Goal: Task Accomplishment & Management: Complete application form

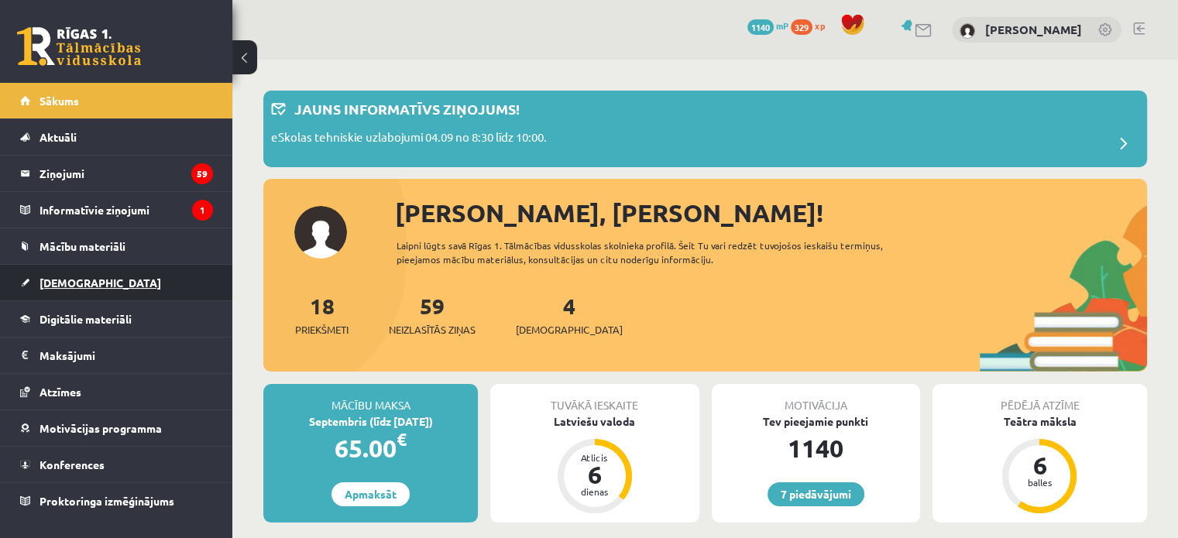
click at [93, 272] on link "[DEMOGRAPHIC_DATA]" at bounding box center [116, 283] width 193 height 36
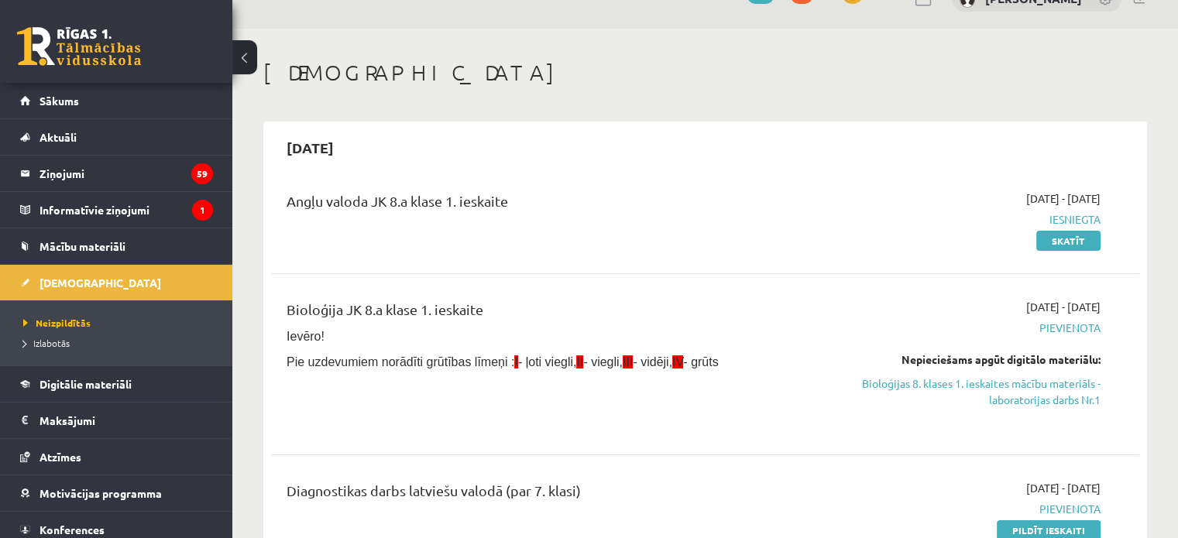
scroll to position [155, 0]
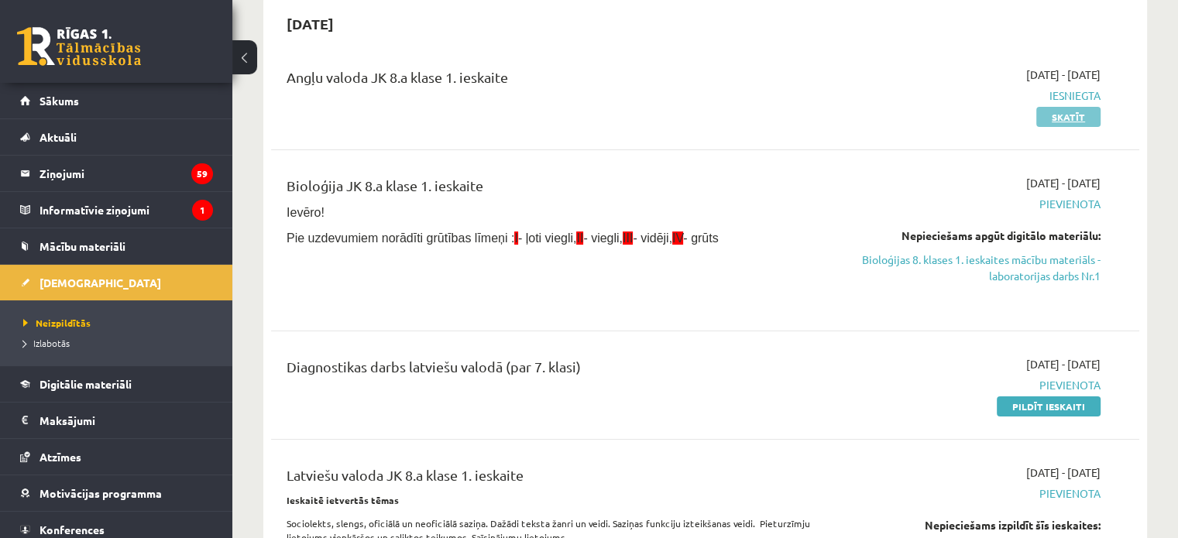
click at [1060, 117] on link "Skatīt" at bounding box center [1069, 117] width 64 height 20
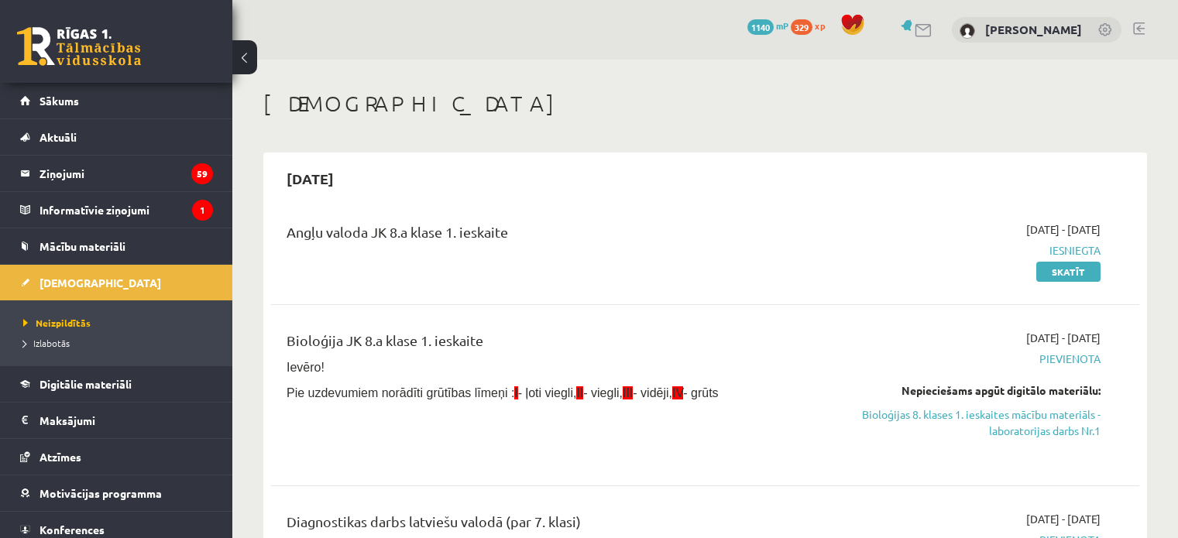
scroll to position [155, 0]
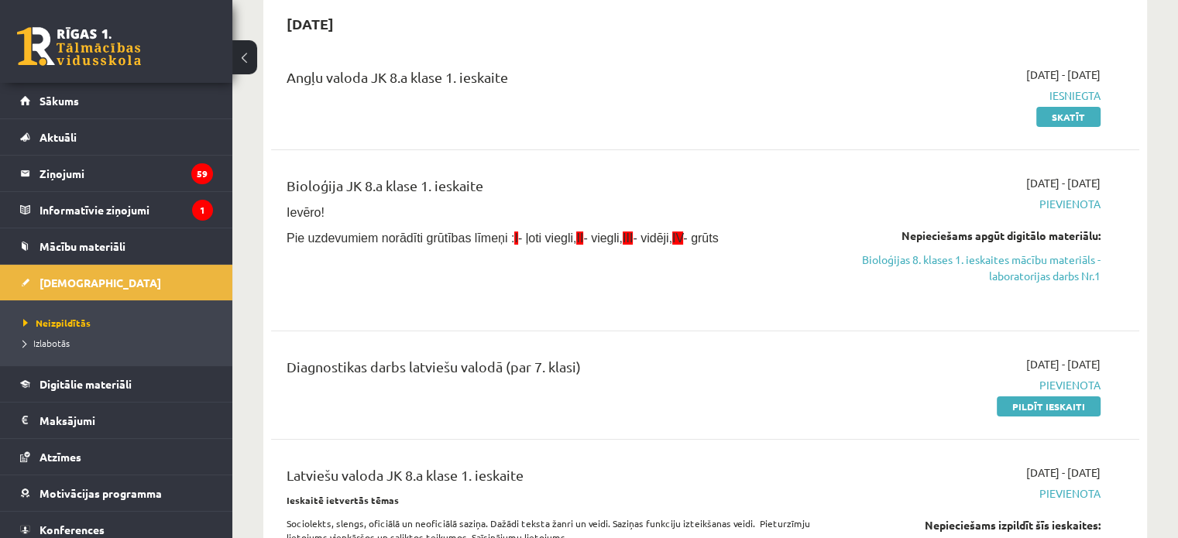
drag, startPoint x: 1040, startPoint y: 414, endPoint x: 683, endPoint y: 52, distance: 508.4
click at [1040, 414] on link "Pildīt ieskaiti" at bounding box center [1049, 407] width 104 height 20
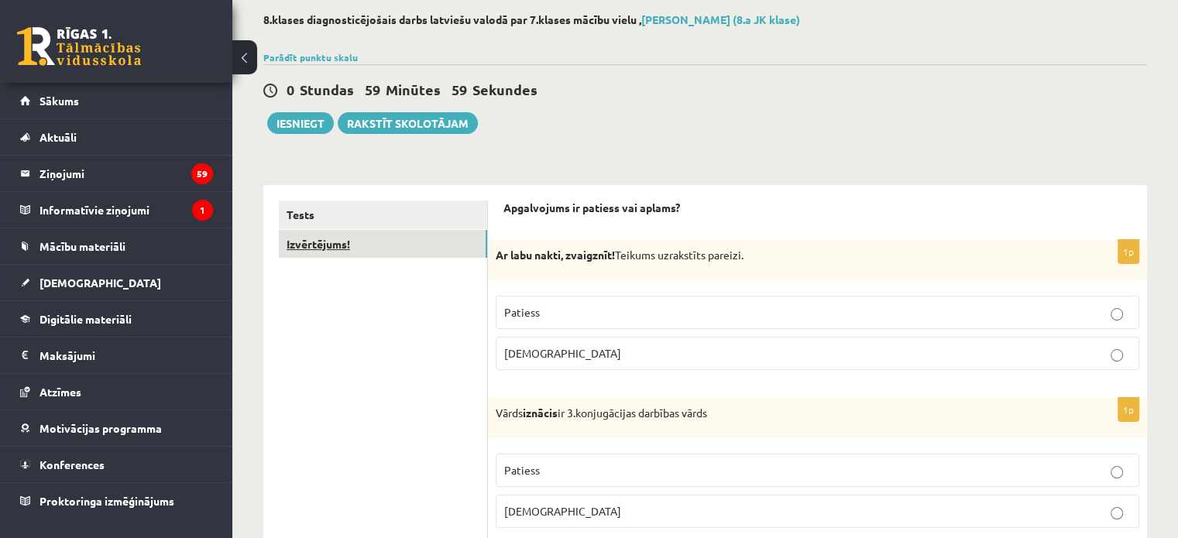
click at [316, 247] on link "Izvērtējums!" at bounding box center [383, 244] width 208 height 29
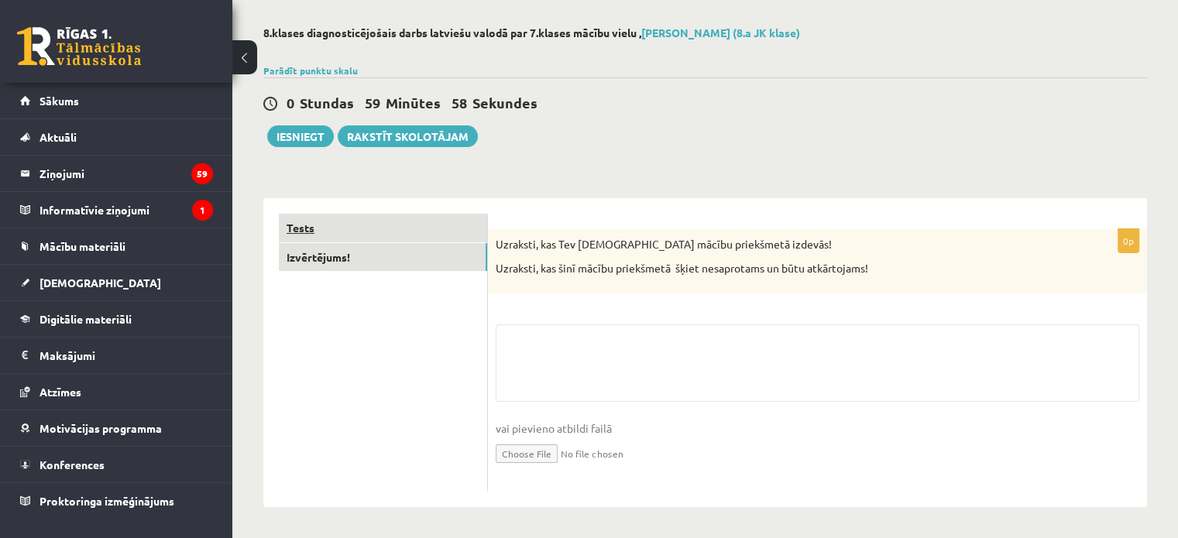
click at [331, 222] on link "Tests" at bounding box center [383, 228] width 208 height 29
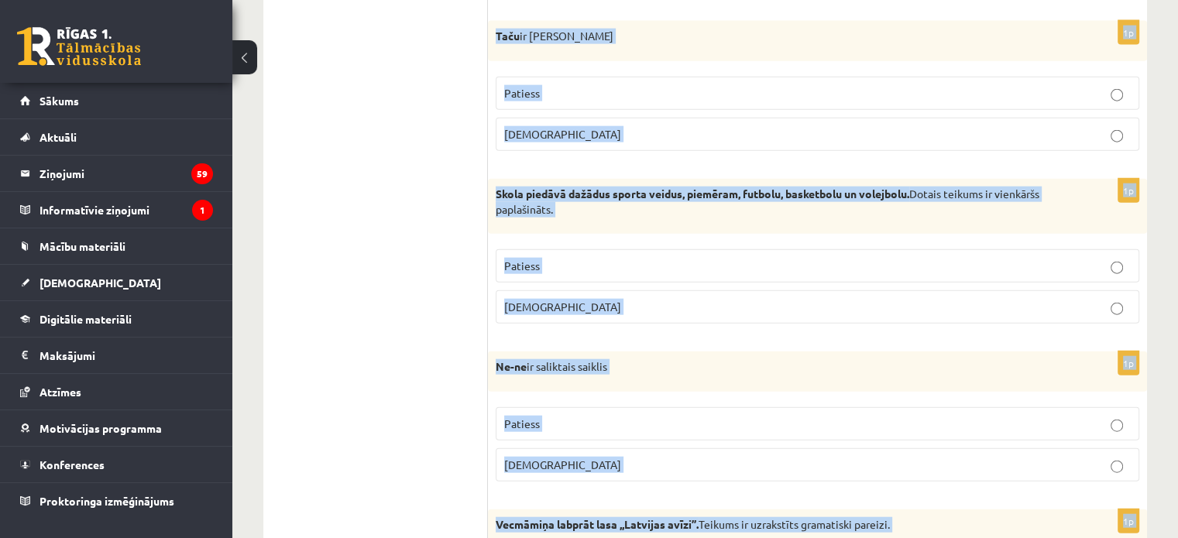
scroll to position [4569, 0]
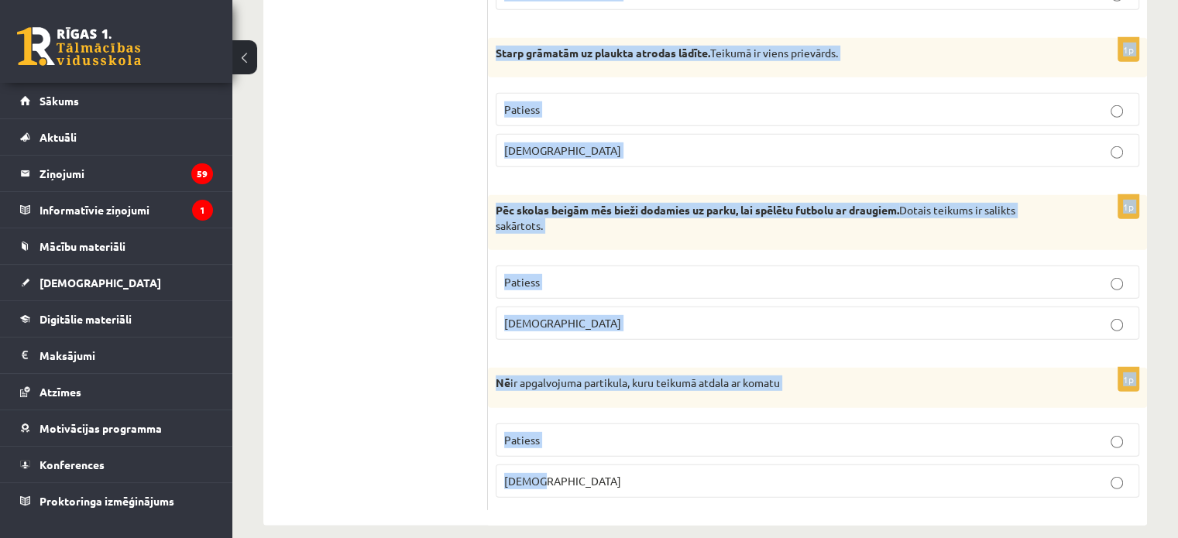
drag, startPoint x: 507, startPoint y: 219, endPoint x: 894, endPoint y: 575, distance: 525.8
copy form "Apgalvojums ir patiess vai aplams? 1p Ar labu nakti, zvaigznīt! Teikums uzrakst…"
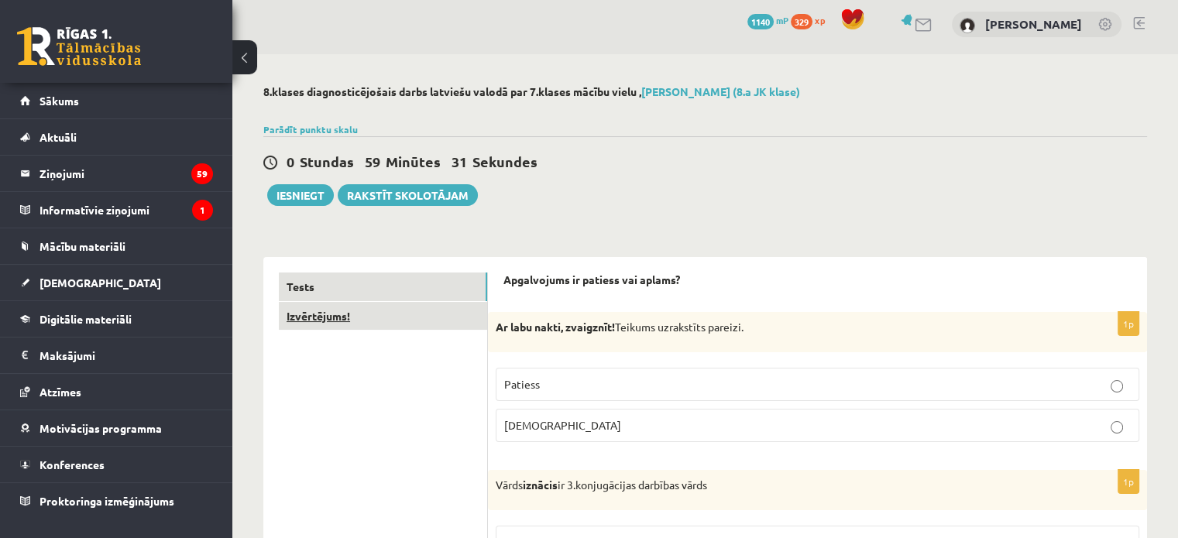
scroll to position [0, 0]
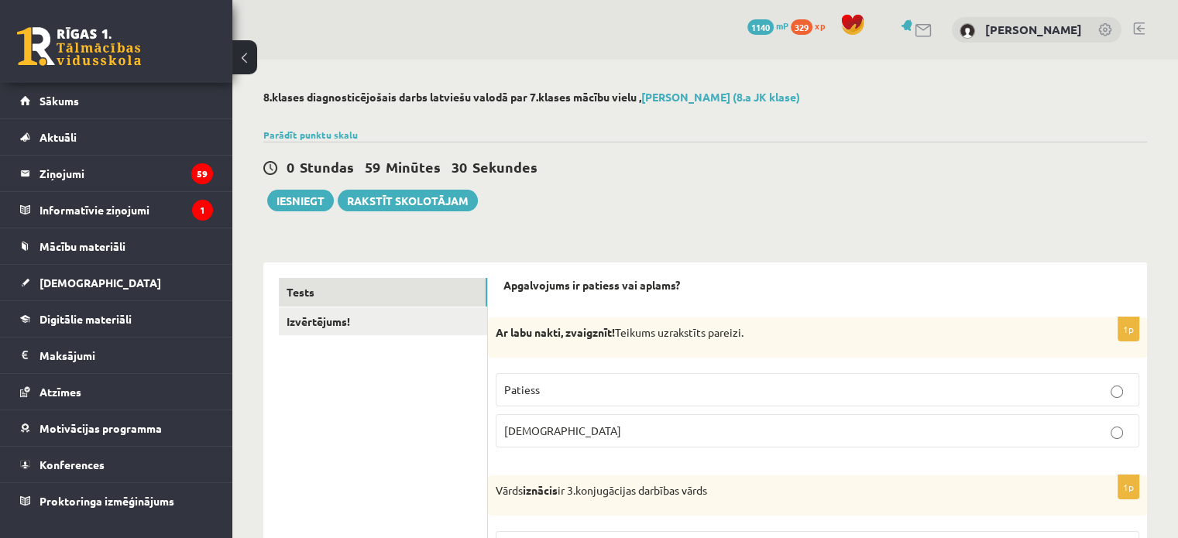
click at [596, 398] on label "Patiess" at bounding box center [818, 389] width 644 height 33
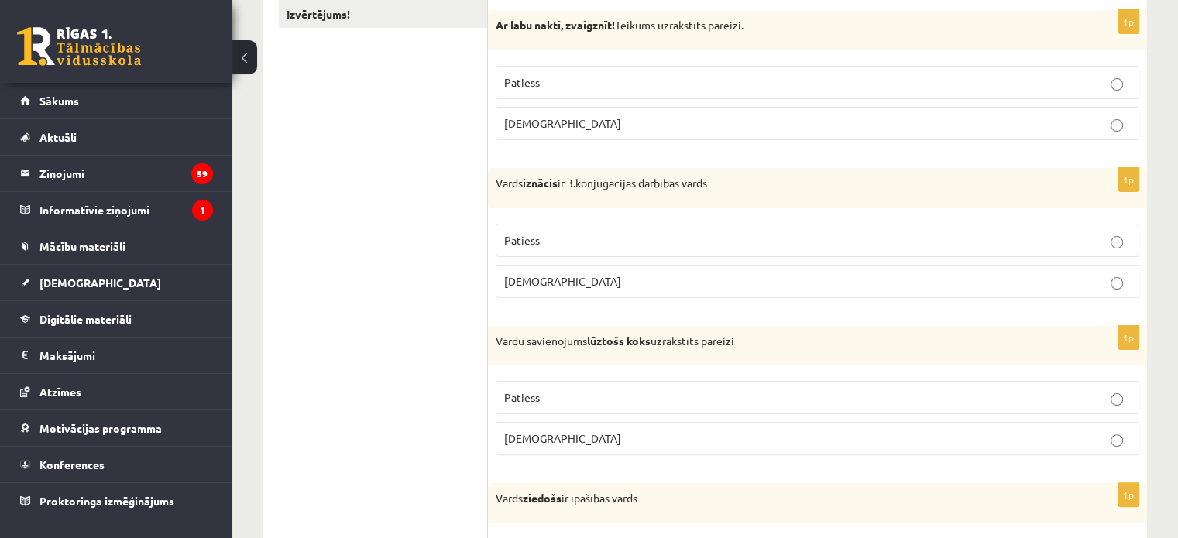
scroll to position [310, 0]
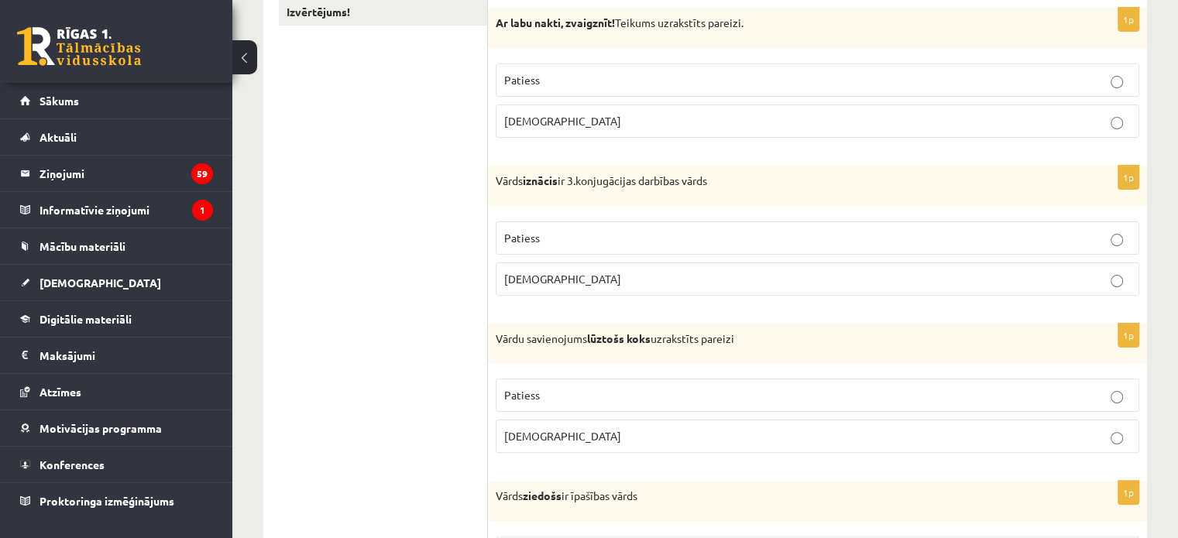
click at [561, 278] on p "Aplams" at bounding box center [817, 279] width 627 height 16
click at [529, 435] on span "Aplams" at bounding box center [562, 436] width 117 height 14
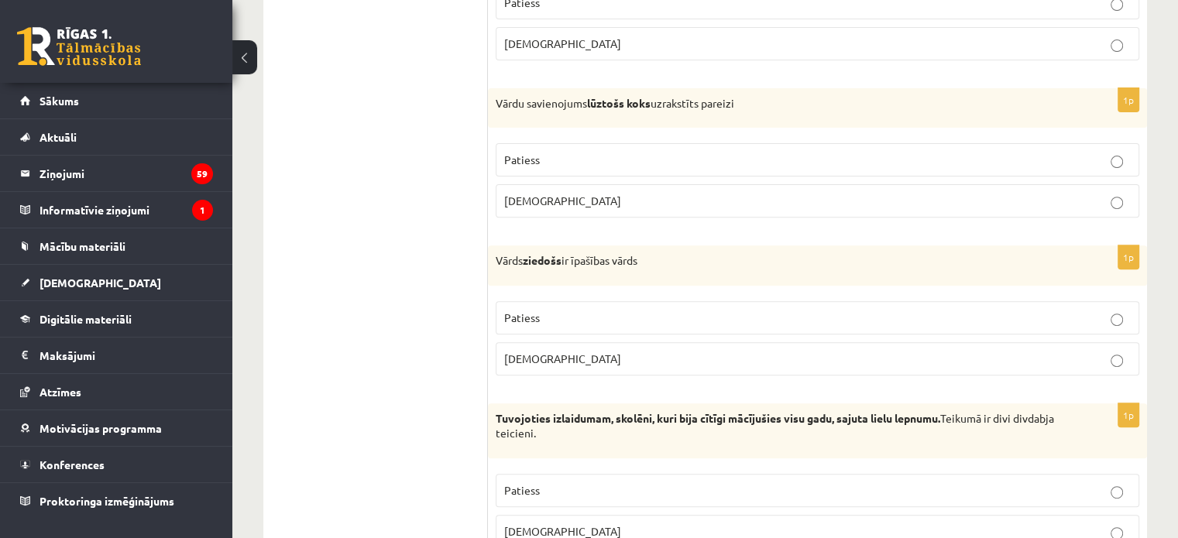
scroll to position [542, 0]
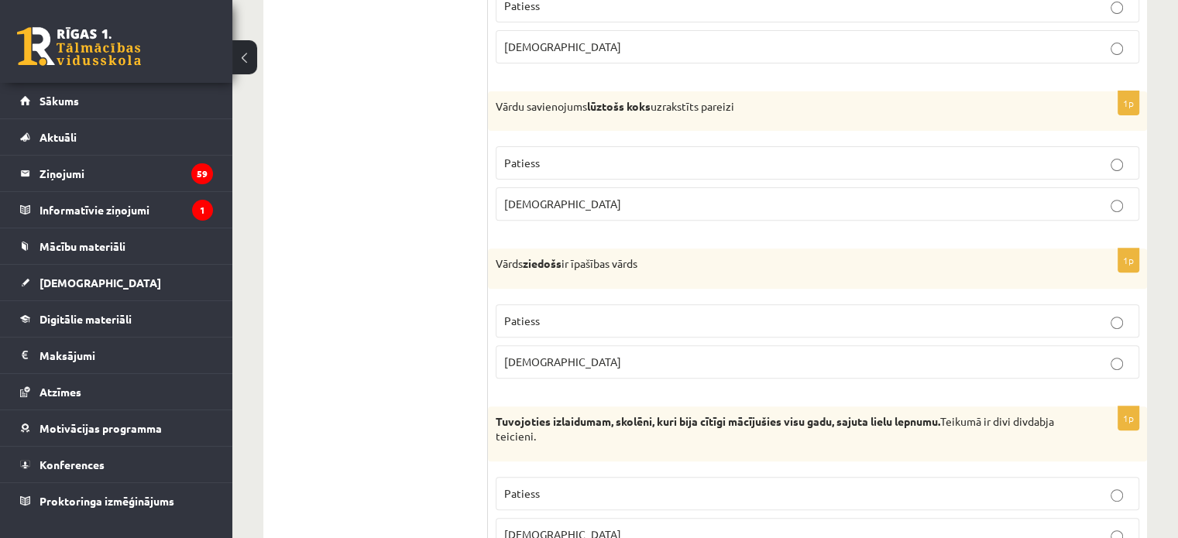
click at [575, 360] on p "[DEMOGRAPHIC_DATA]" at bounding box center [817, 362] width 627 height 16
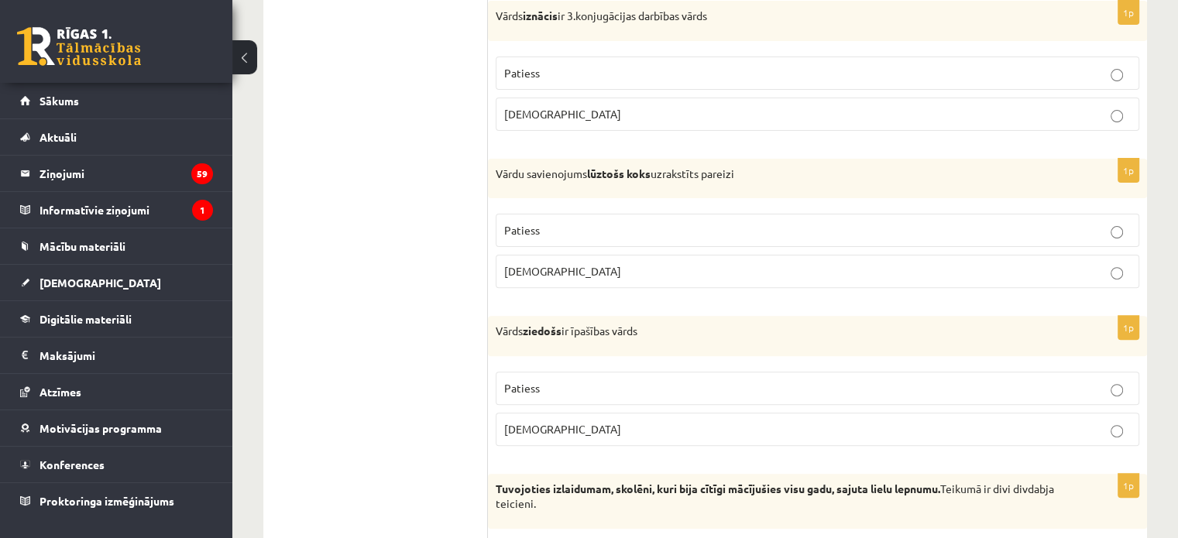
scroll to position [697, 0]
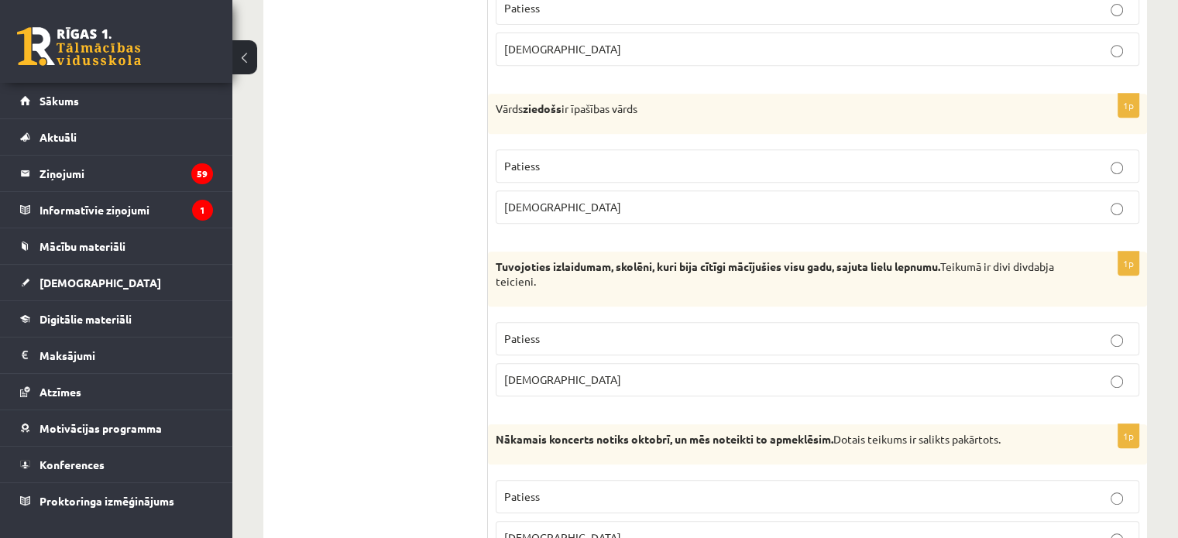
click at [542, 337] on p "Patiess" at bounding box center [817, 339] width 627 height 16
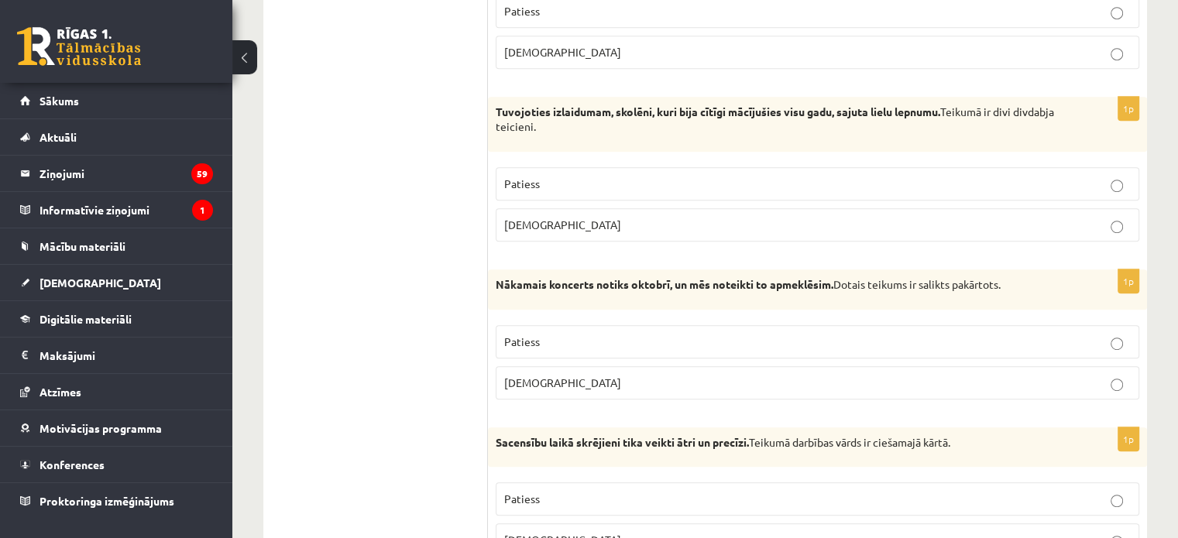
drag, startPoint x: 545, startPoint y: 401, endPoint x: 542, endPoint y: 393, distance: 8.3
click at [544, 400] on div "1p Nākamais koncerts notiks oktobrī, un mēs noteikti to apmeklēsim. Dotais teik…" at bounding box center [817, 341] width 659 height 143
click at [542, 393] on label "Aplams" at bounding box center [818, 382] width 644 height 33
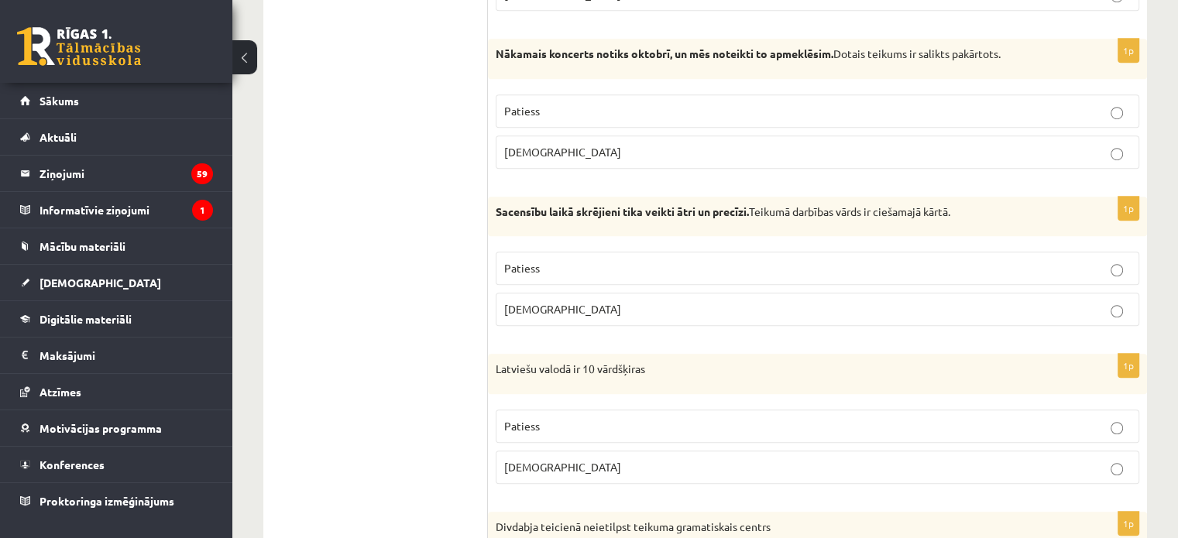
scroll to position [1085, 0]
click at [572, 263] on p "Patiess" at bounding box center [817, 267] width 627 height 16
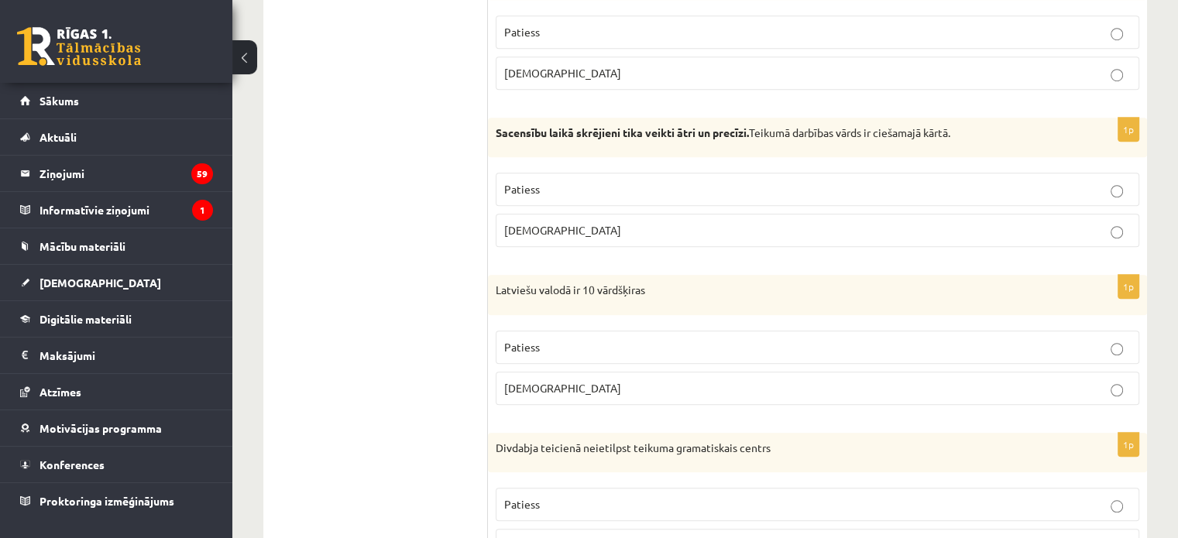
click at [555, 343] on p "Patiess" at bounding box center [817, 347] width 627 height 16
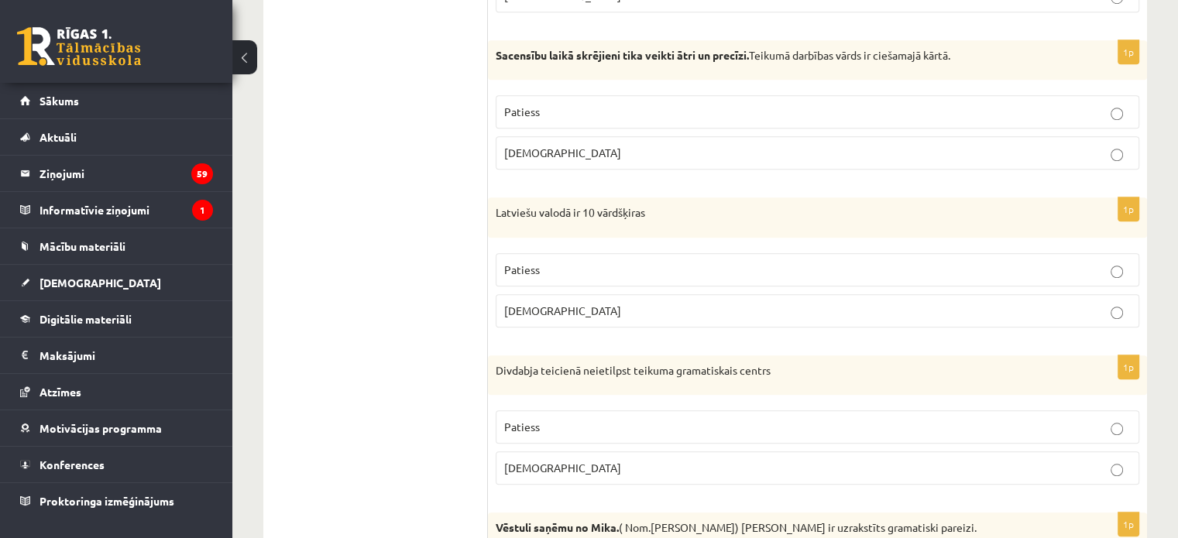
click at [567, 419] on p "Patiess" at bounding box center [817, 427] width 627 height 16
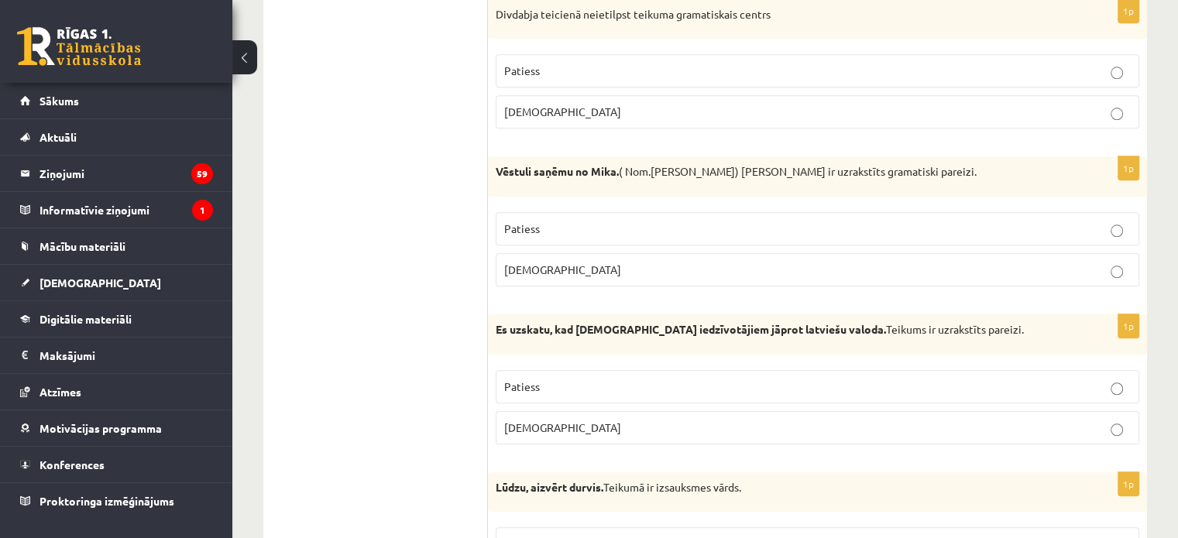
scroll to position [1627, 0]
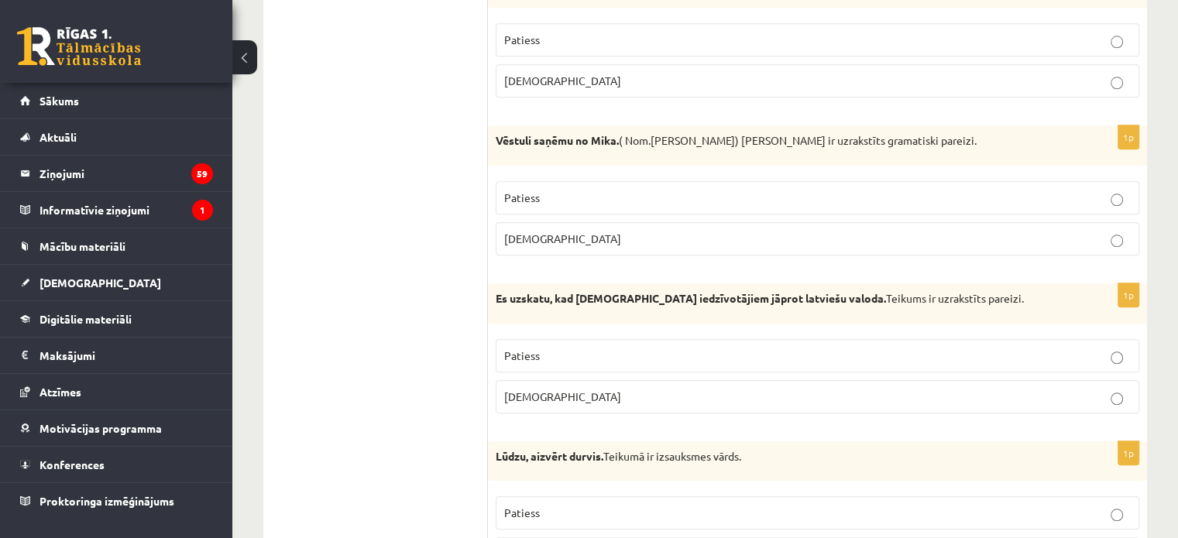
click at [560, 396] on p "Aplams" at bounding box center [817, 397] width 627 height 16
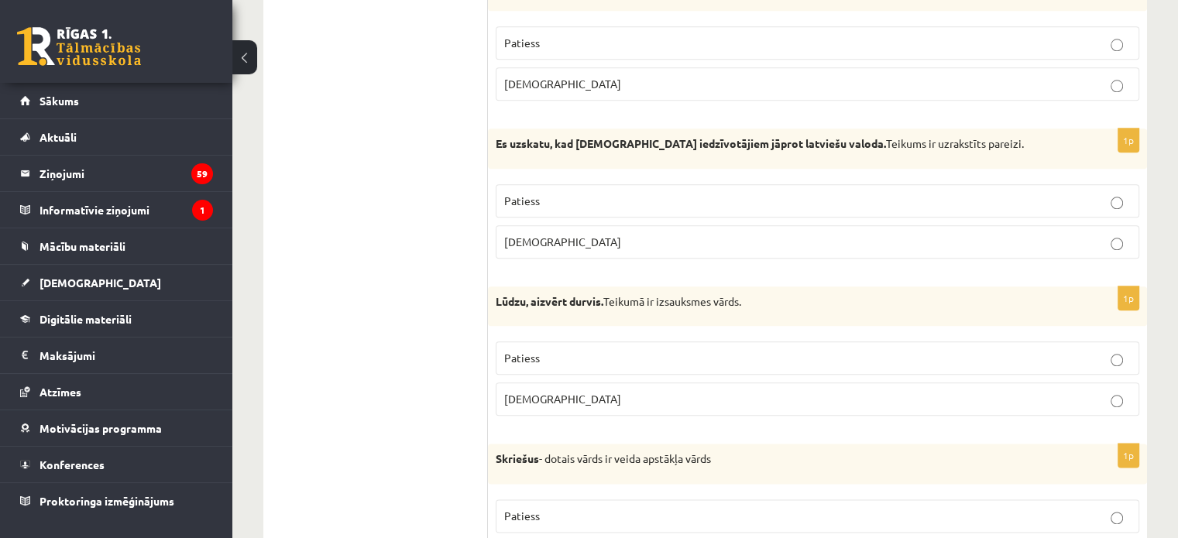
click at [534, 406] on label "Aplams" at bounding box center [818, 399] width 644 height 33
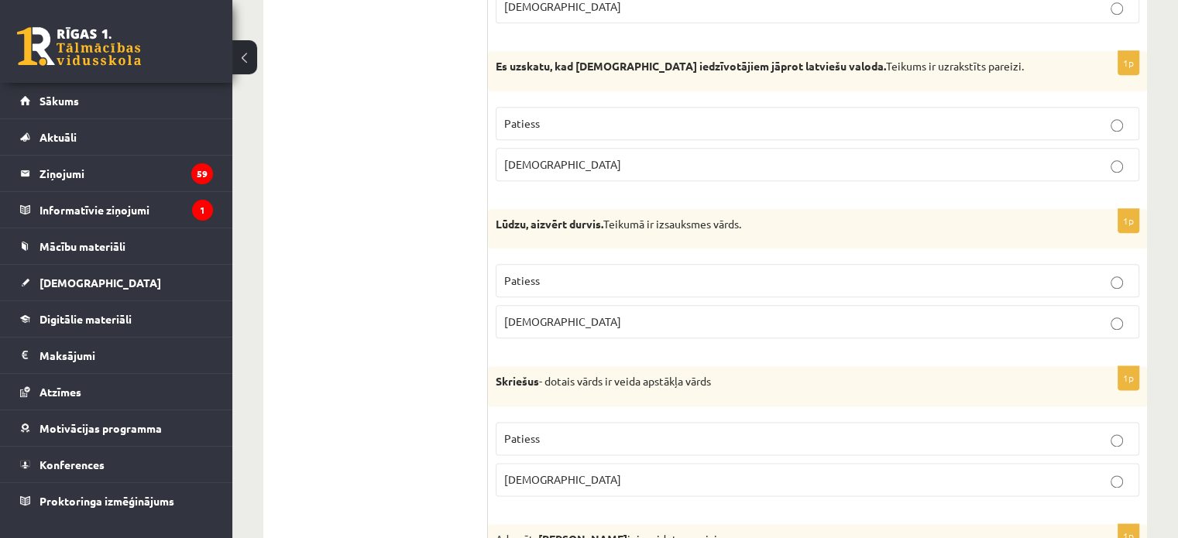
click at [556, 472] on p "Aplams" at bounding box center [817, 480] width 627 height 16
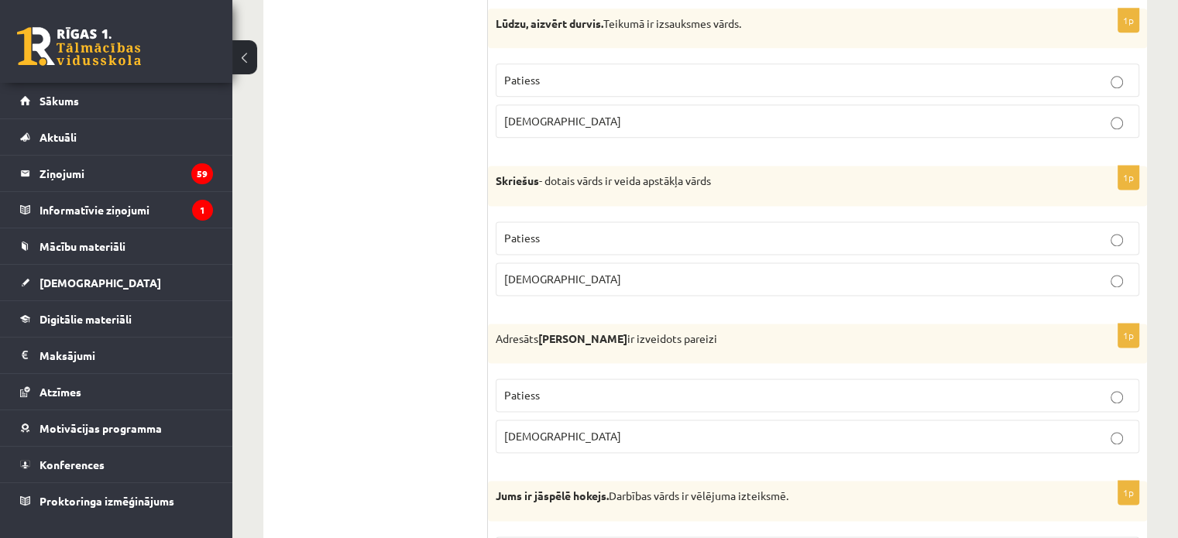
scroll to position [2092, 0]
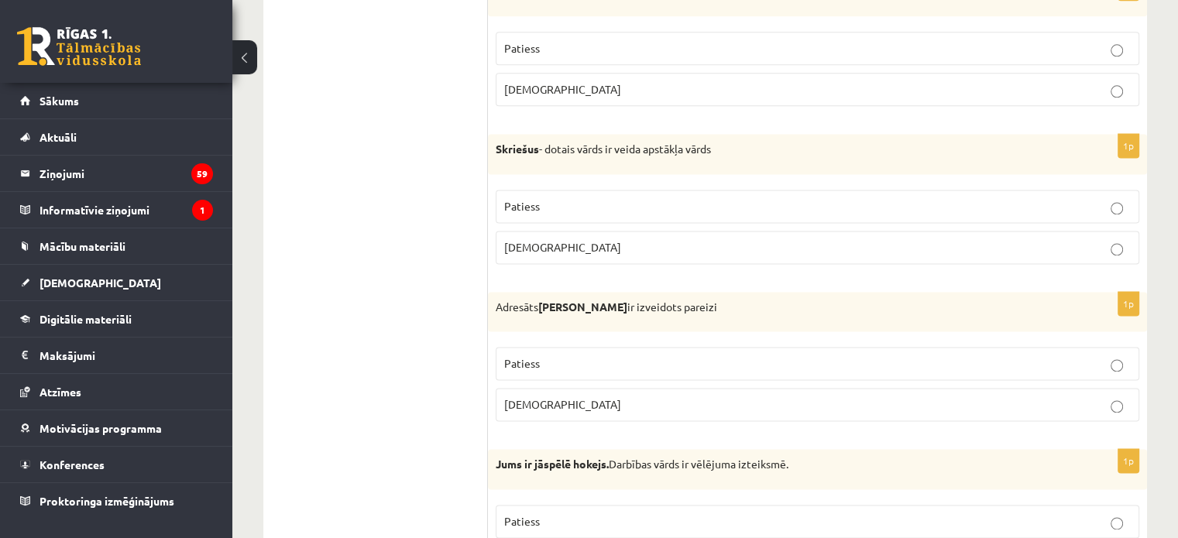
click at [561, 362] on p "Patiess" at bounding box center [817, 364] width 627 height 16
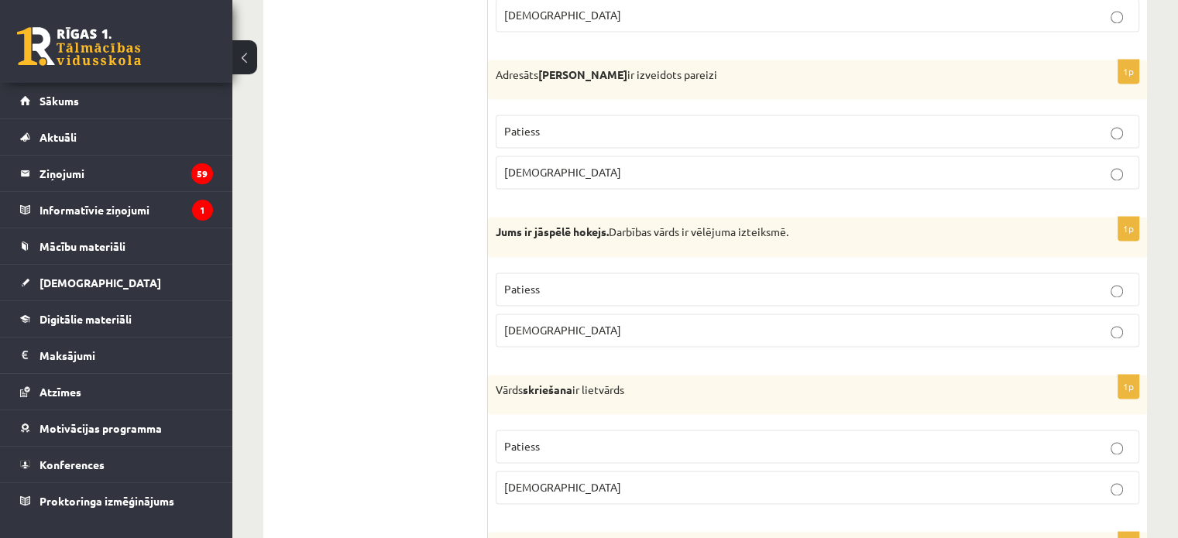
click at [557, 314] on label "Aplams" at bounding box center [818, 330] width 644 height 33
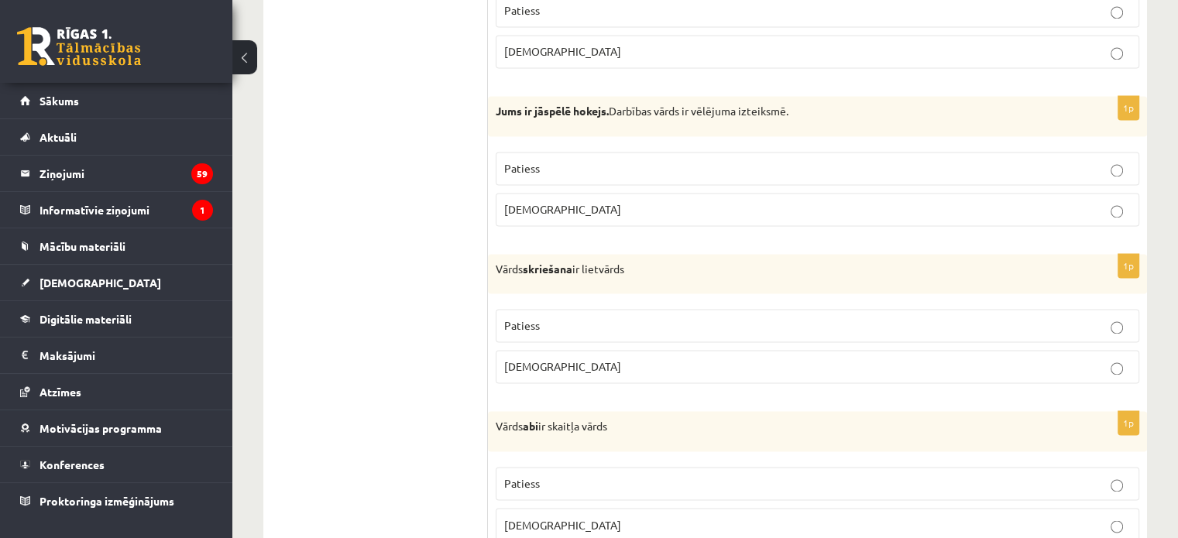
scroll to position [2556, 0]
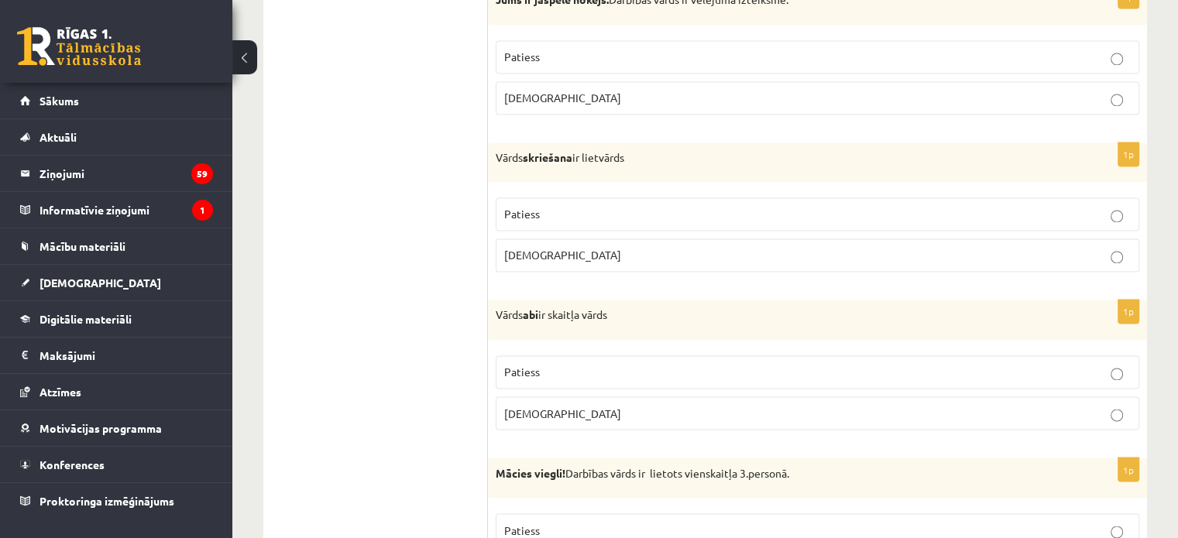
click at [552, 253] on p "Aplams" at bounding box center [817, 255] width 627 height 16
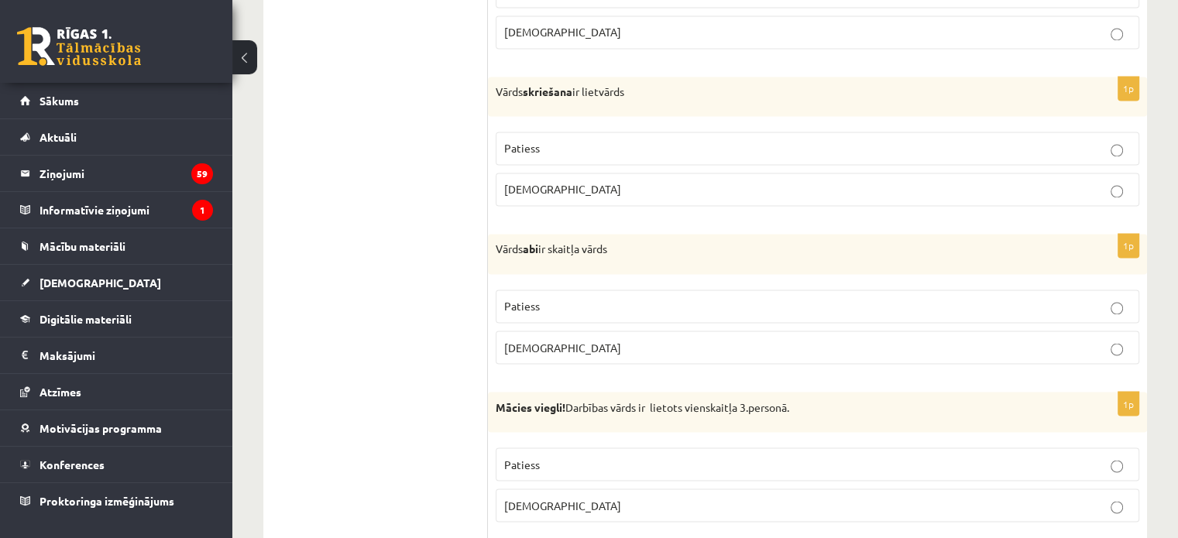
scroll to position [2634, 0]
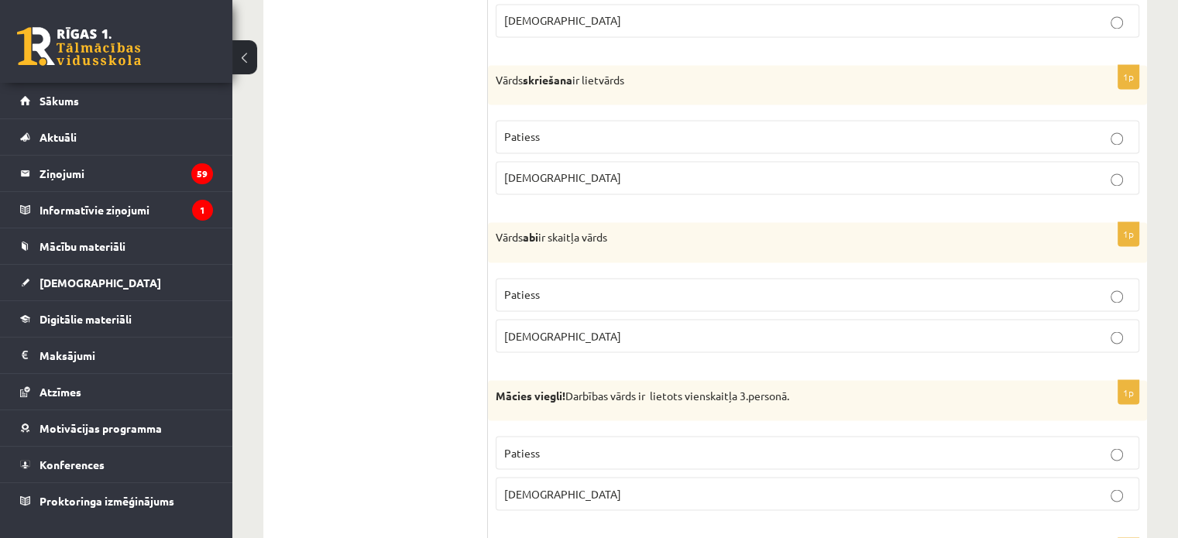
click at [561, 287] on p "Patiess" at bounding box center [817, 295] width 627 height 16
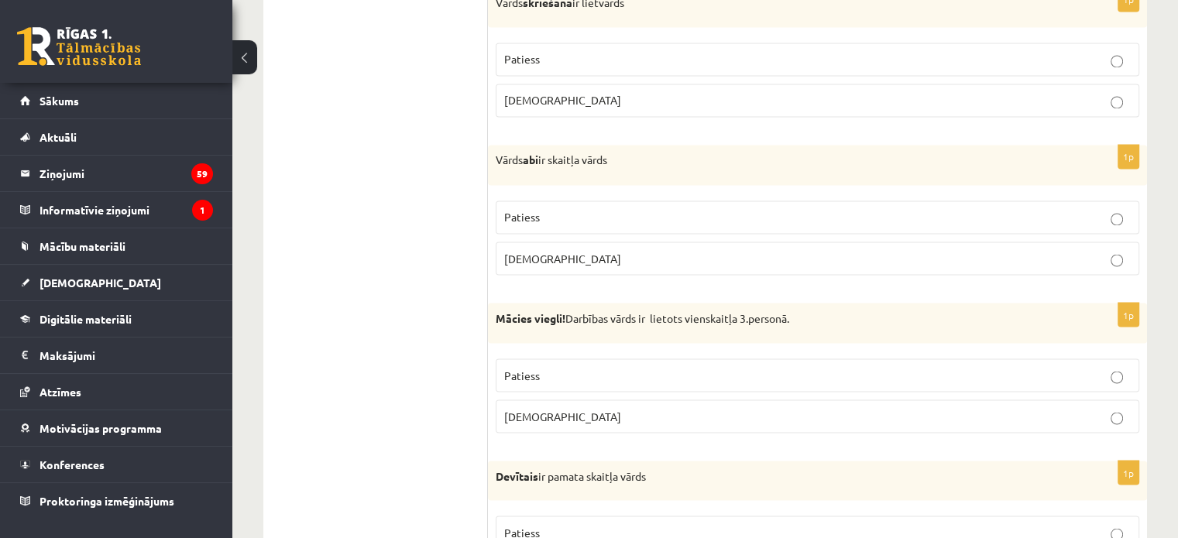
click at [590, 367] on p "Patiess" at bounding box center [817, 375] width 627 height 16
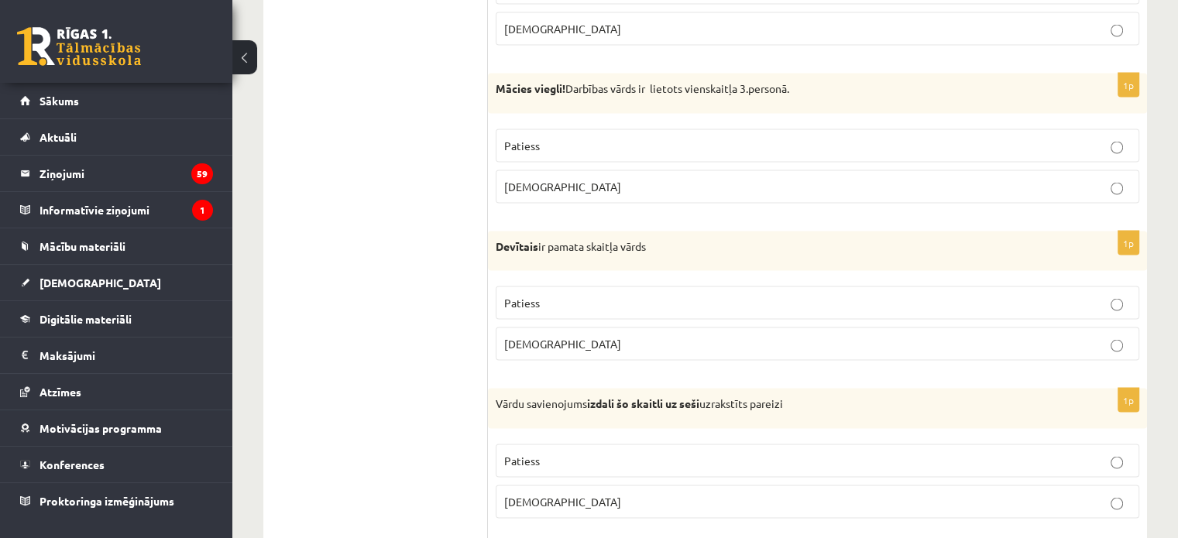
scroll to position [2944, 0]
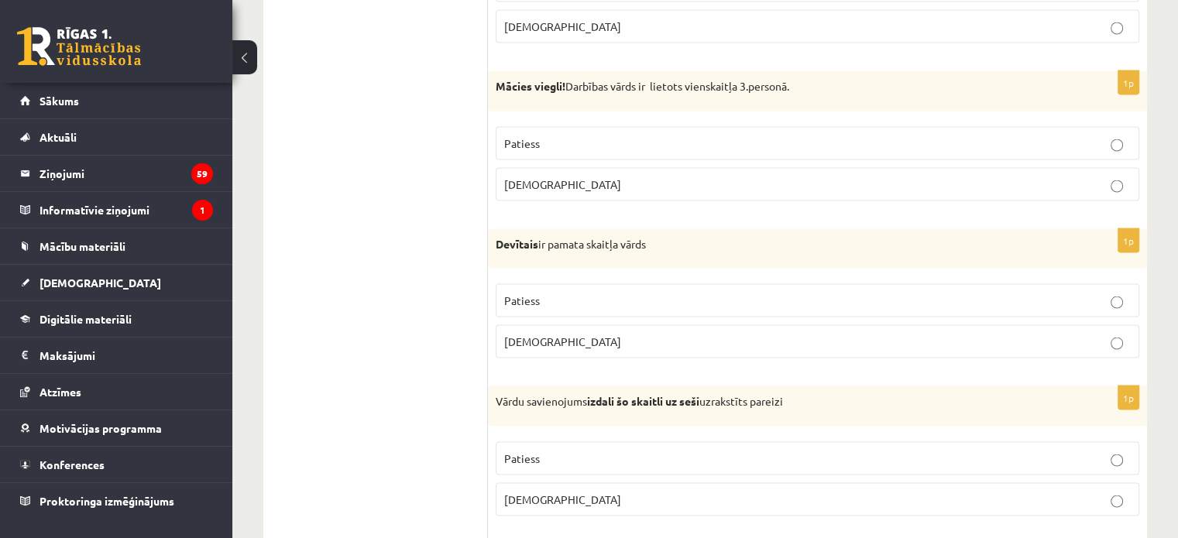
click at [529, 334] on span "Aplams" at bounding box center [562, 341] width 117 height 14
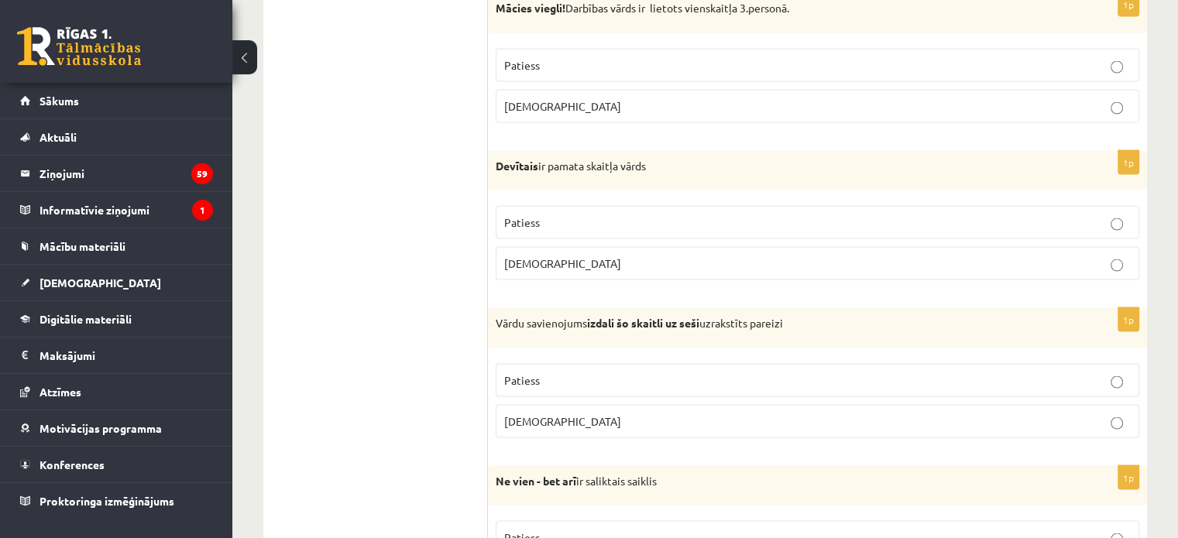
click at [555, 414] on p "Aplams" at bounding box center [817, 422] width 627 height 16
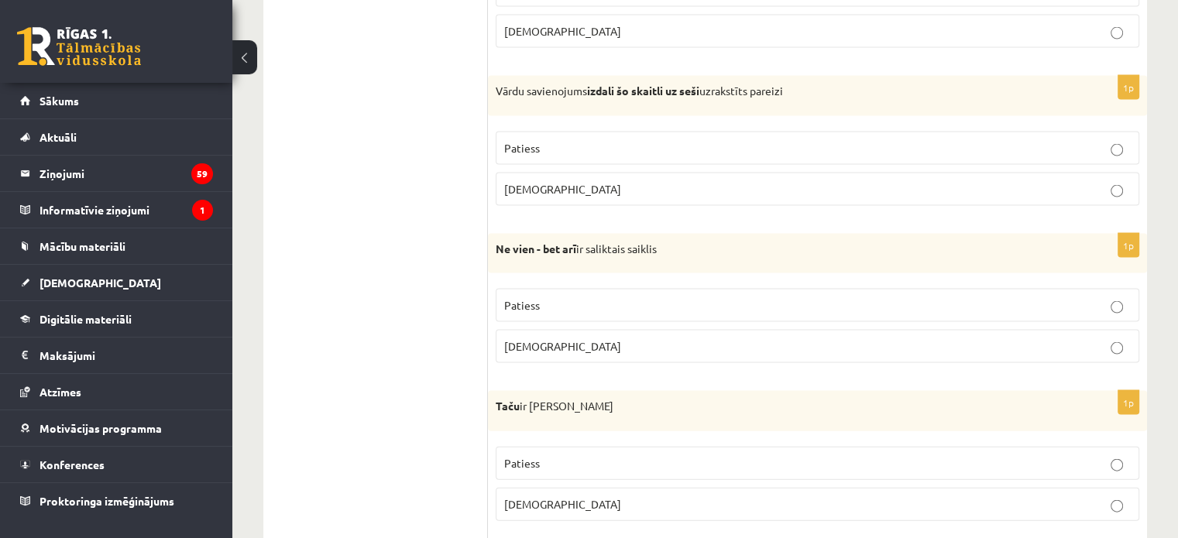
click at [560, 339] on p "Aplams" at bounding box center [817, 347] width 627 height 16
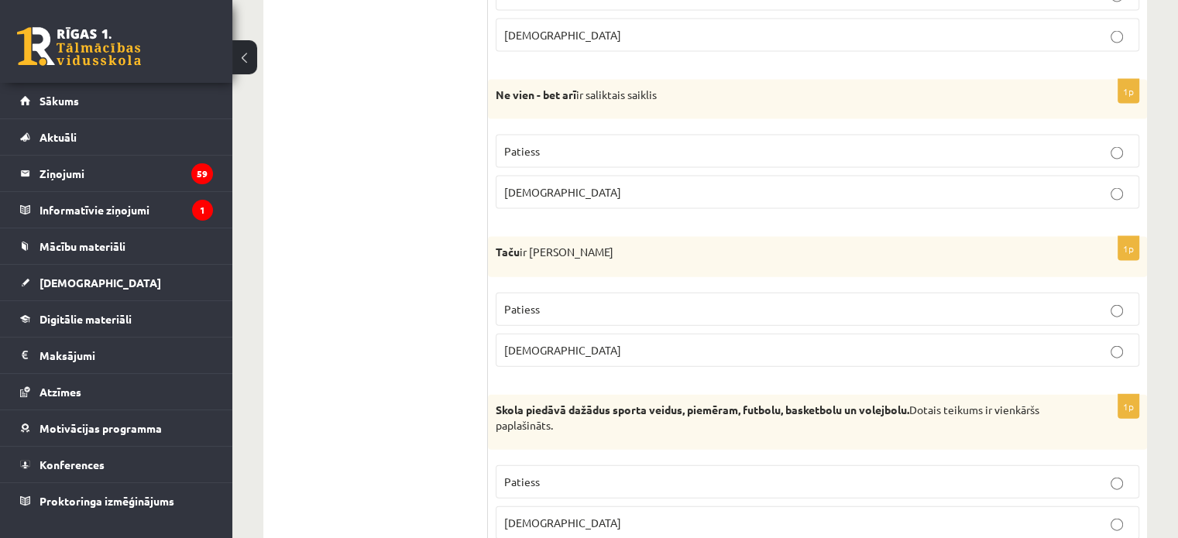
scroll to position [3409, 0]
click at [676, 145] on p "Patiess" at bounding box center [817, 151] width 627 height 16
drag, startPoint x: 540, startPoint y: 356, endPoint x: 538, endPoint y: 342, distance: 14.1
click at [539, 354] on fieldset "Patiess Aplams" at bounding box center [818, 327] width 644 height 87
click at [538, 342] on span "Aplams" at bounding box center [562, 349] width 117 height 14
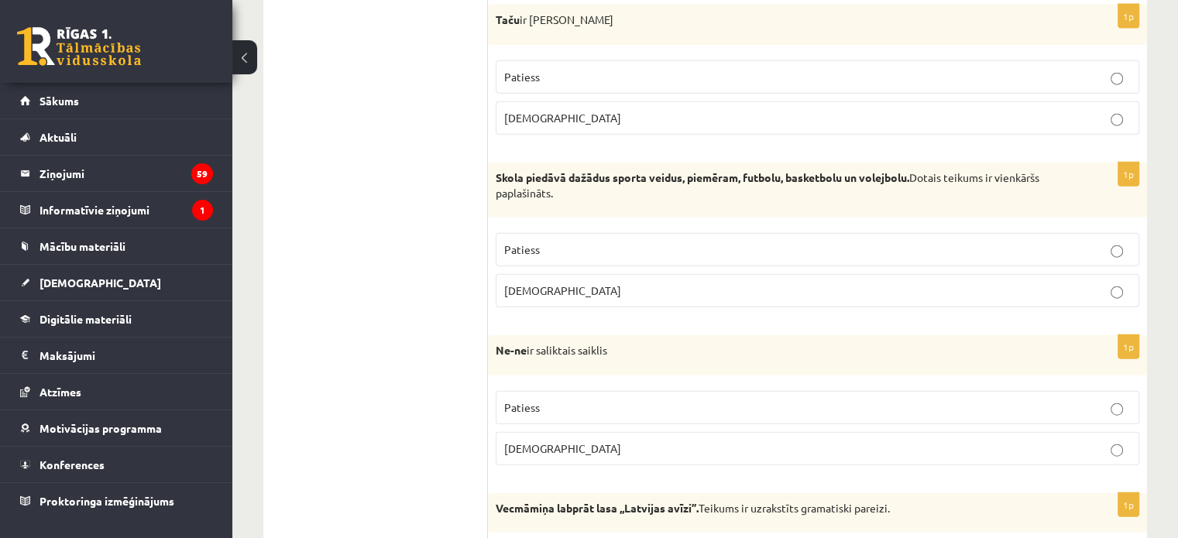
scroll to position [3641, 0]
click at [552, 241] on p "Patiess" at bounding box center [817, 249] width 627 height 16
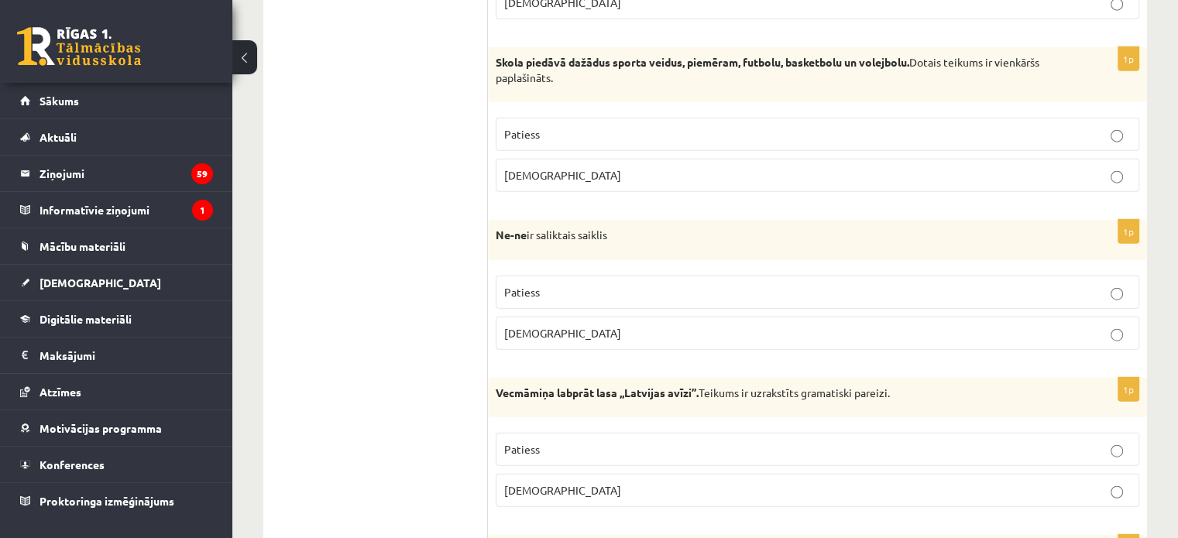
scroll to position [3796, 0]
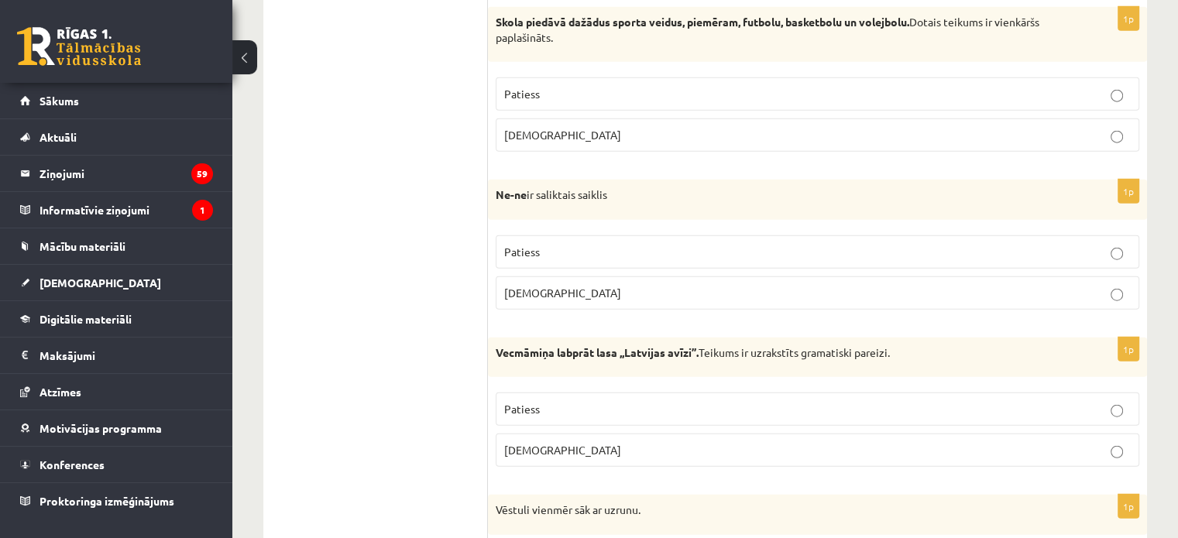
click at [559, 285] on p "Aplams" at bounding box center [817, 293] width 627 height 16
click at [535, 442] on p "Aplams" at bounding box center [817, 450] width 627 height 16
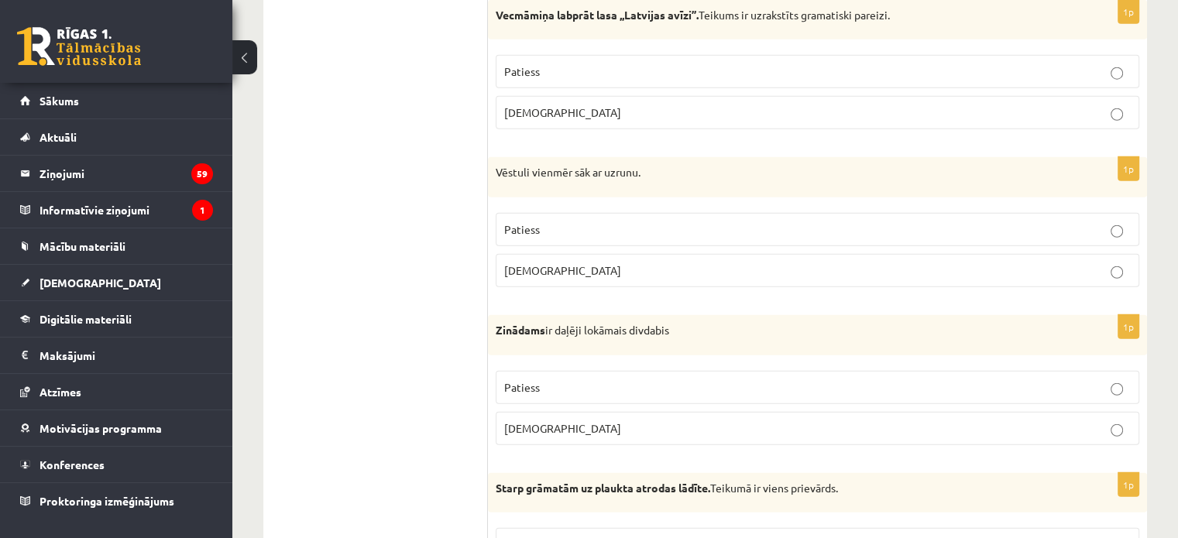
scroll to position [4183, 0]
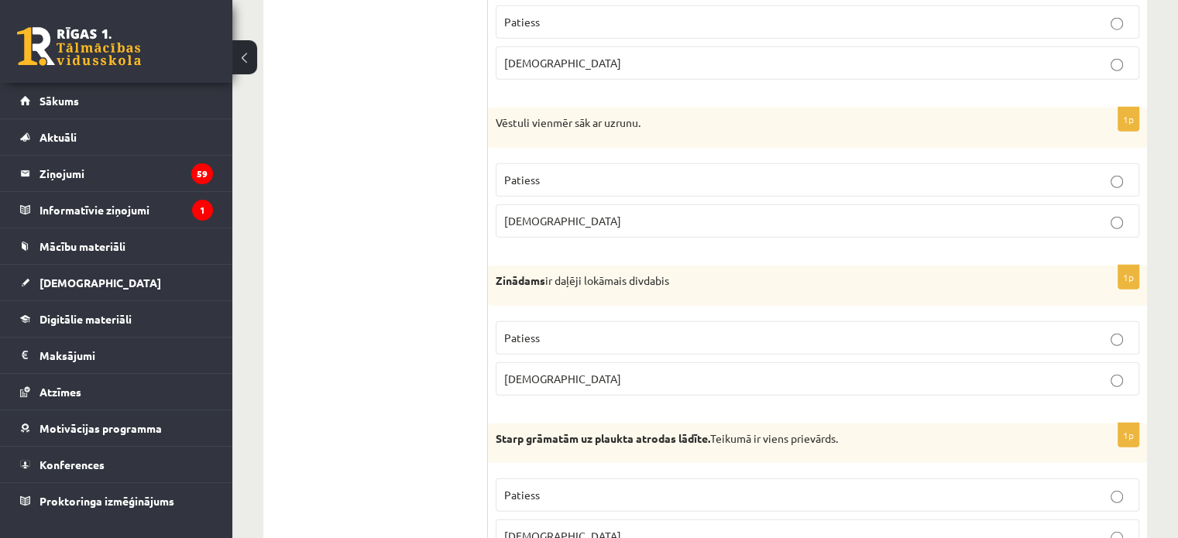
click at [525, 330] on p "Patiess" at bounding box center [817, 338] width 627 height 16
click at [552, 172] on p "Patiess" at bounding box center [817, 180] width 627 height 16
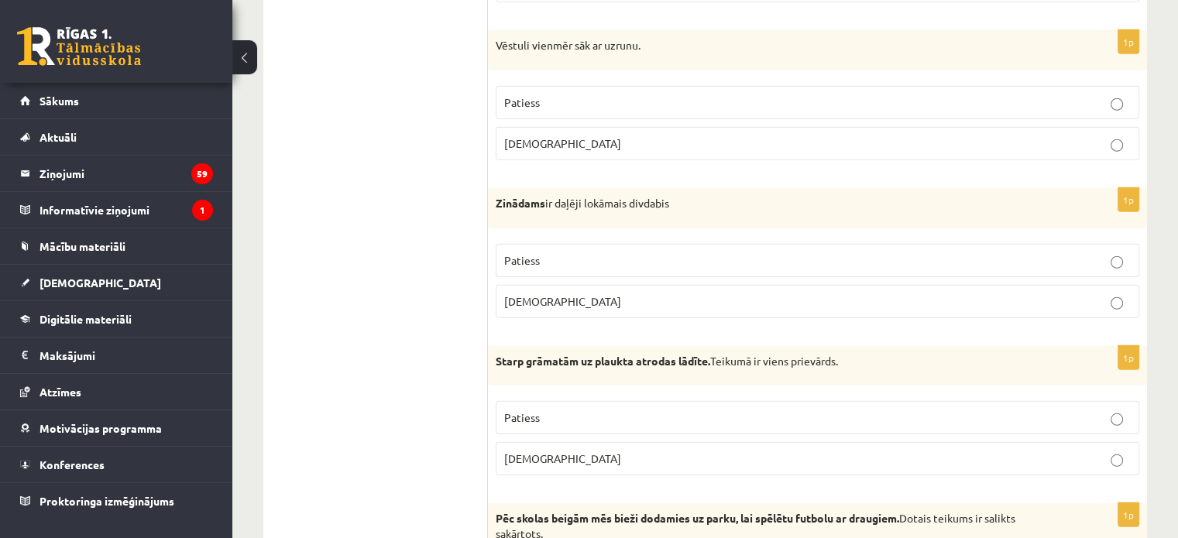
click at [555, 410] on p "Patiess" at bounding box center [817, 418] width 627 height 16
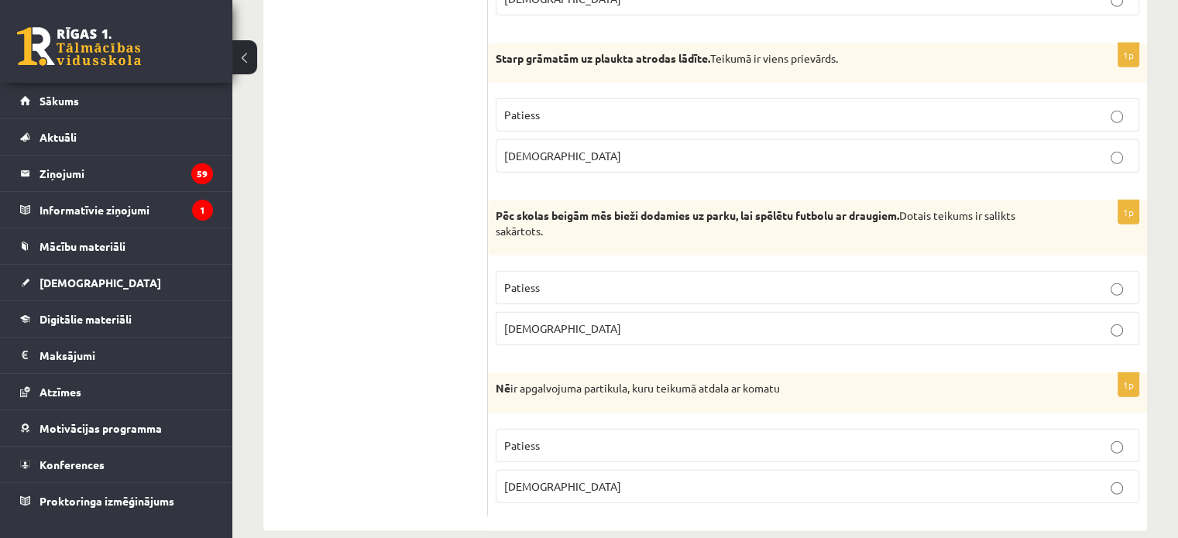
scroll to position [4569, 0]
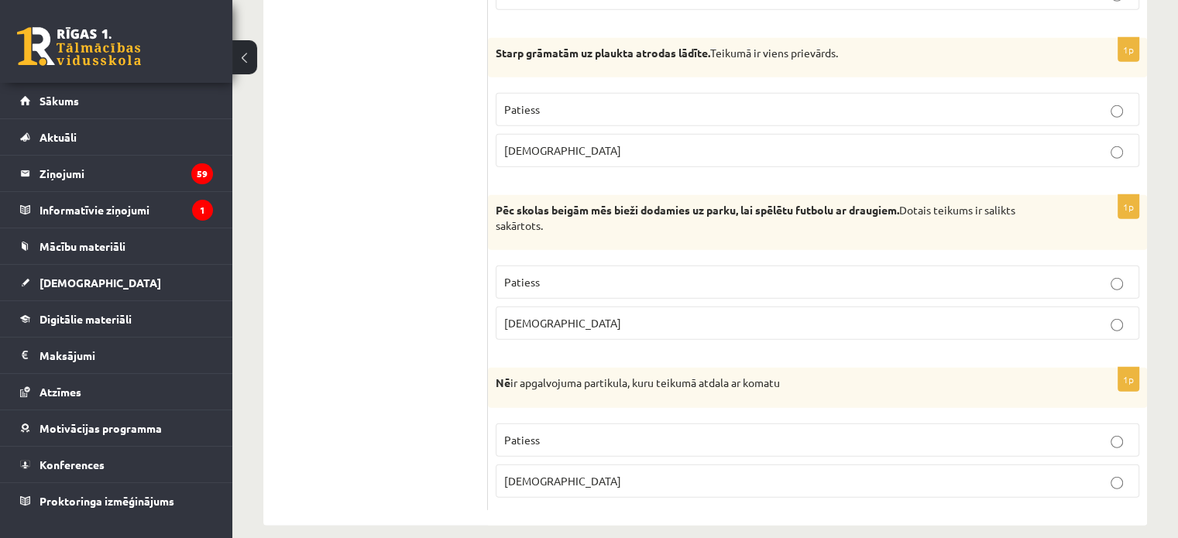
click at [555, 473] on p "Aplams" at bounding box center [817, 481] width 627 height 16
click at [536, 315] on p "Aplams" at bounding box center [817, 323] width 627 height 16
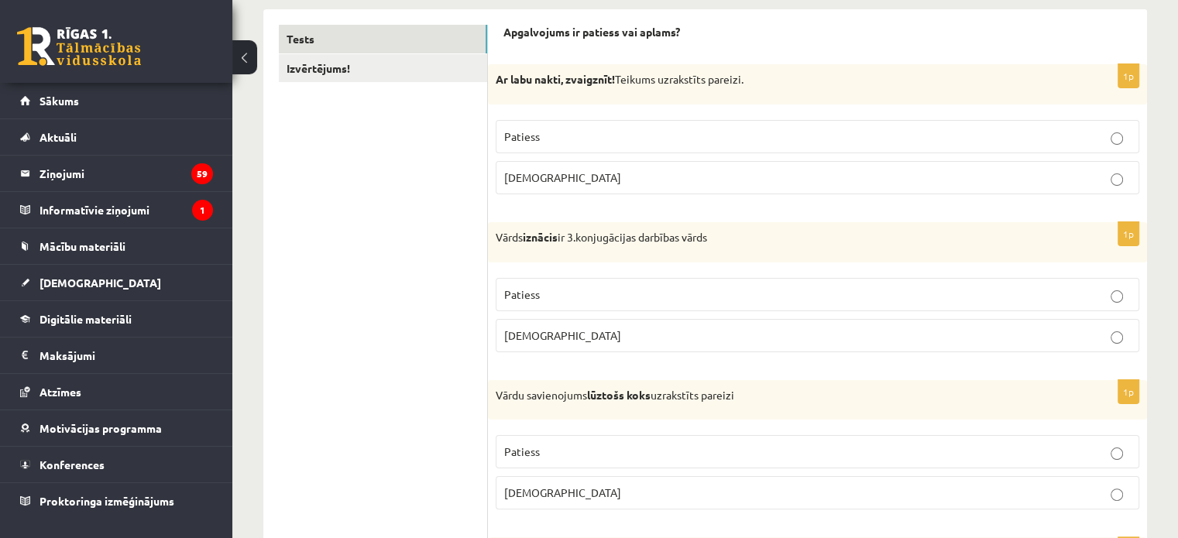
scroll to position [0, 0]
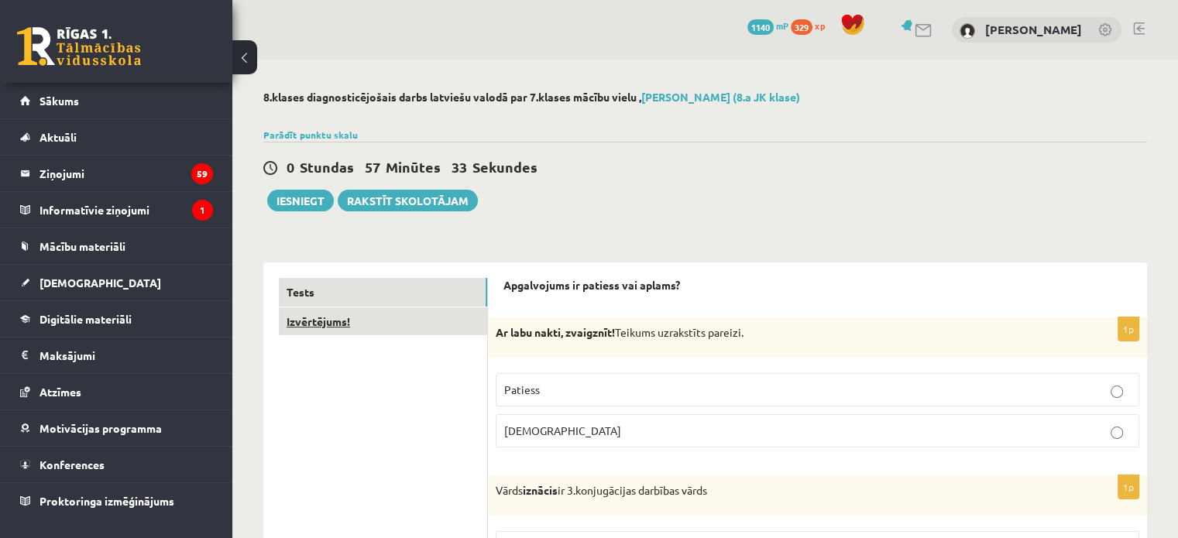
click at [344, 315] on link "Izvērtējums!" at bounding box center [383, 322] width 208 height 29
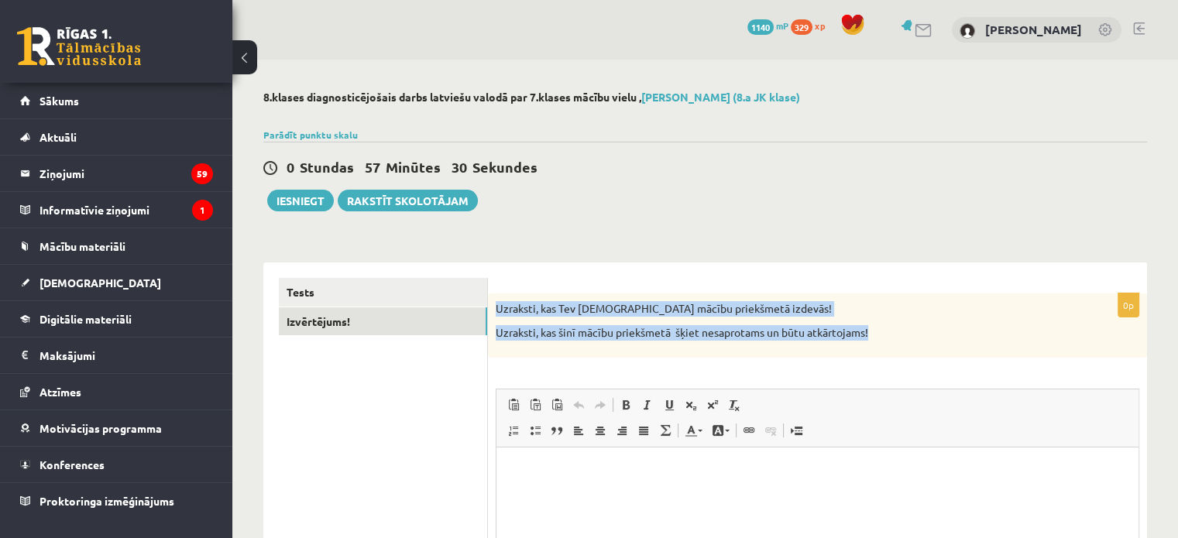
drag, startPoint x: 496, startPoint y: 304, endPoint x: 882, endPoint y: 334, distance: 387.7
click at [882, 334] on div "Uzraksti, kas Tev šinī mācību priekšmetā izdevās! Uzraksti, kas šinī mācību pri…" at bounding box center [817, 326] width 659 height 64
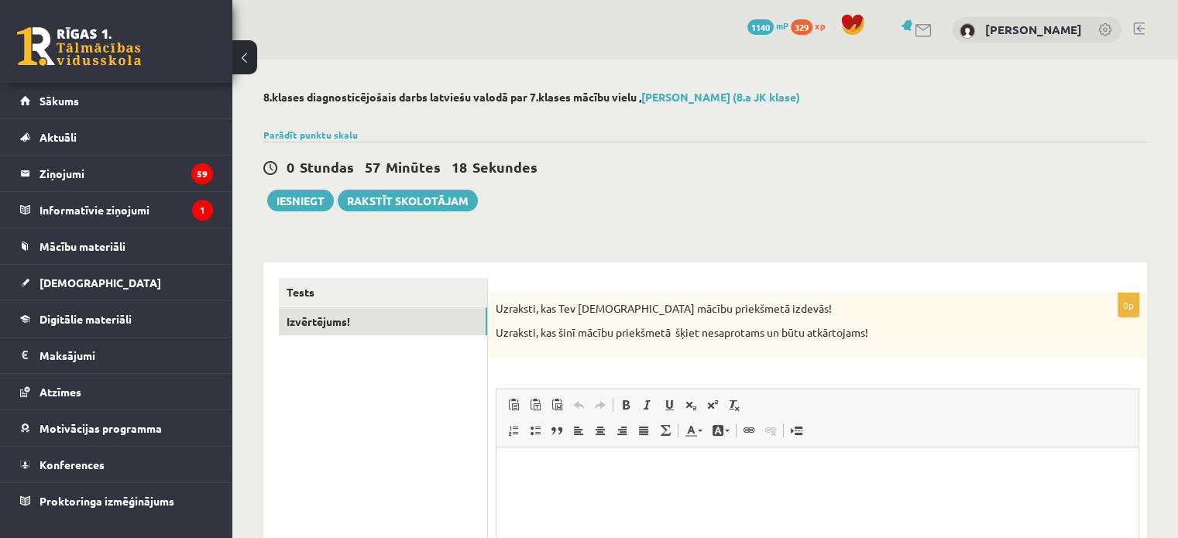
click at [389, 411] on ul "Tests Izvērtējums!" at bounding box center [383, 494] width 209 height 433
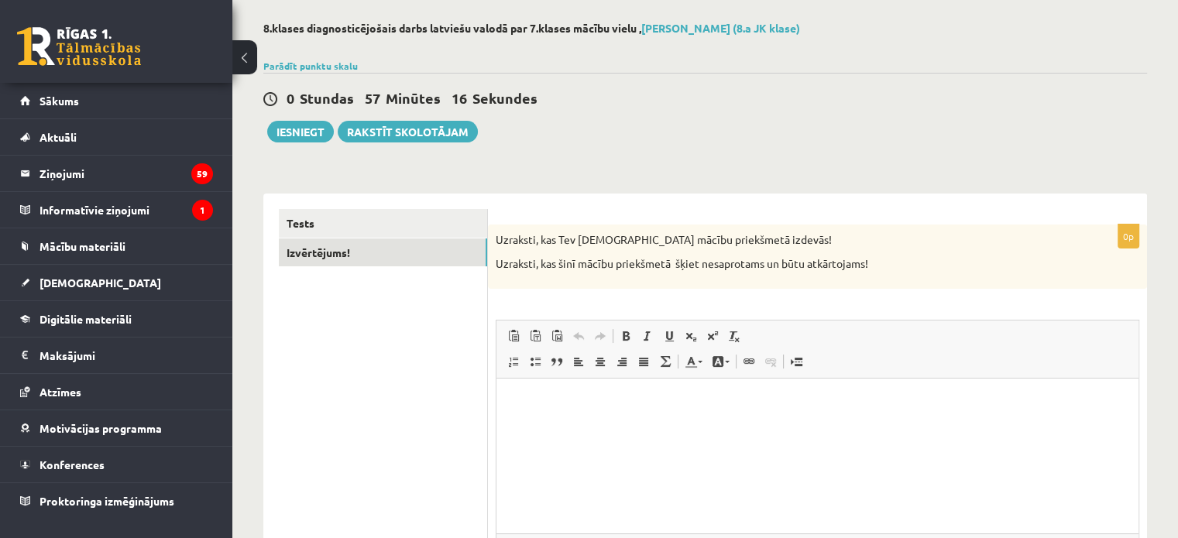
scroll to position [77, 0]
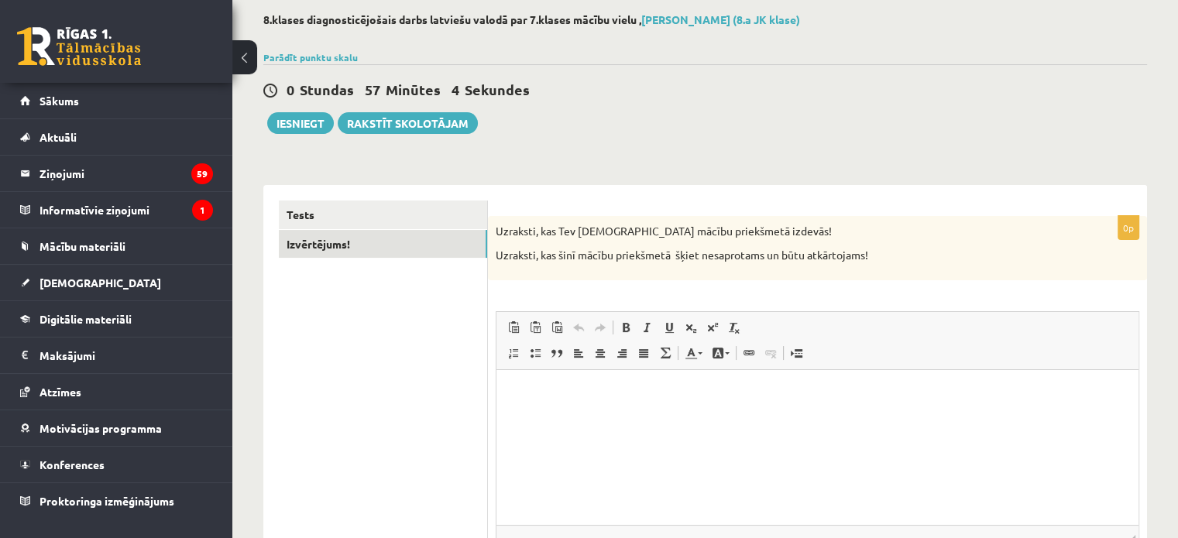
click at [547, 375] on html at bounding box center [818, 393] width 642 height 47
click at [533, 443] on html "**********" at bounding box center [818, 406] width 642 height 73
paste body "Визуальный текстовый редактор, wiswyg-editor-user-answer-47024752546200"
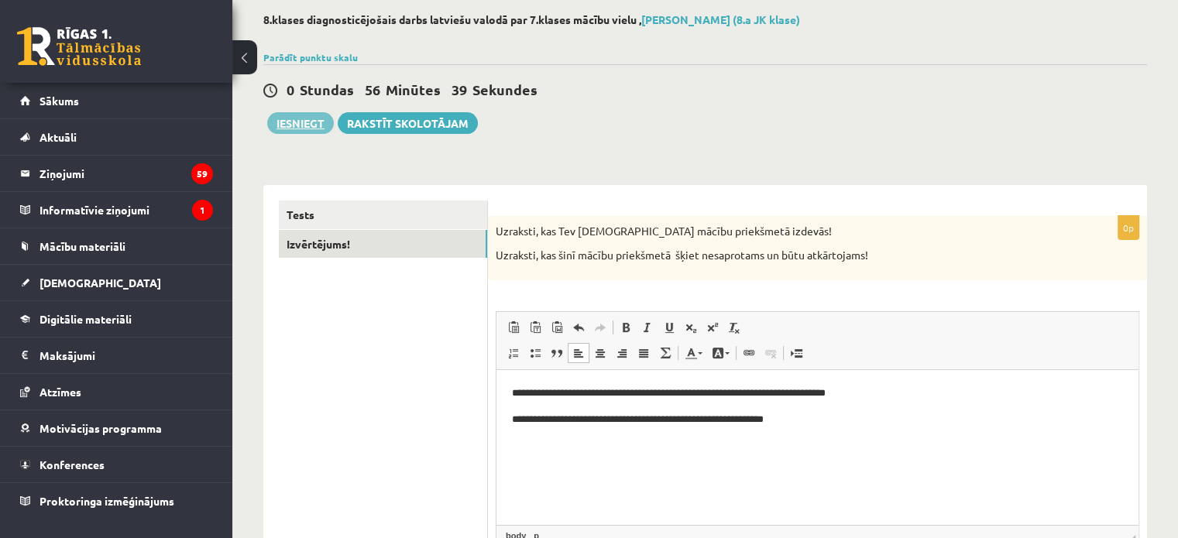
click at [291, 121] on button "Iesniegt" at bounding box center [300, 123] width 67 height 22
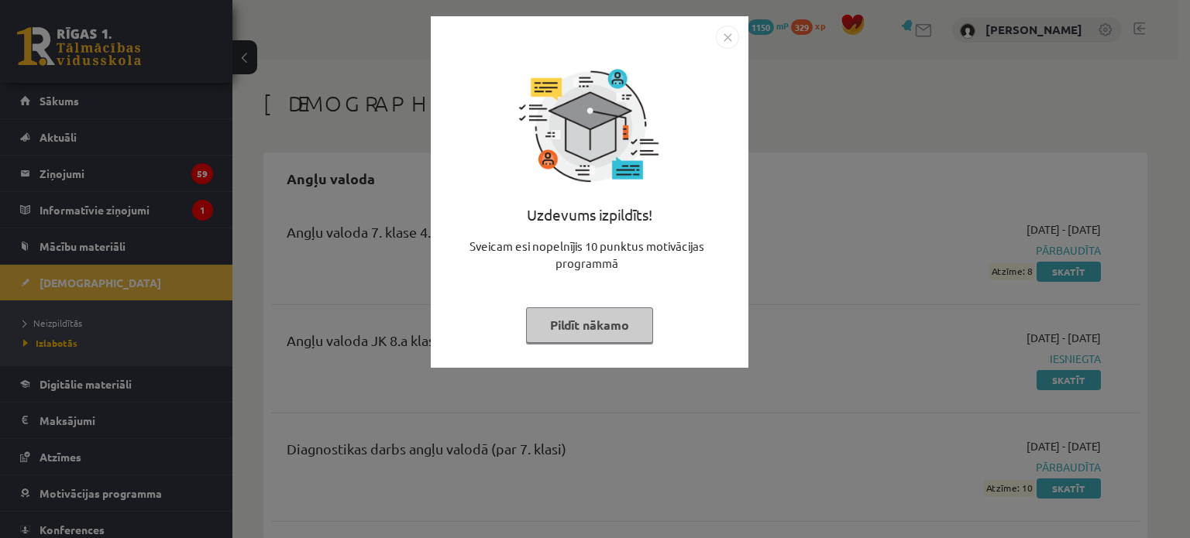
click at [724, 36] on img "Close" at bounding box center [727, 37] width 23 height 23
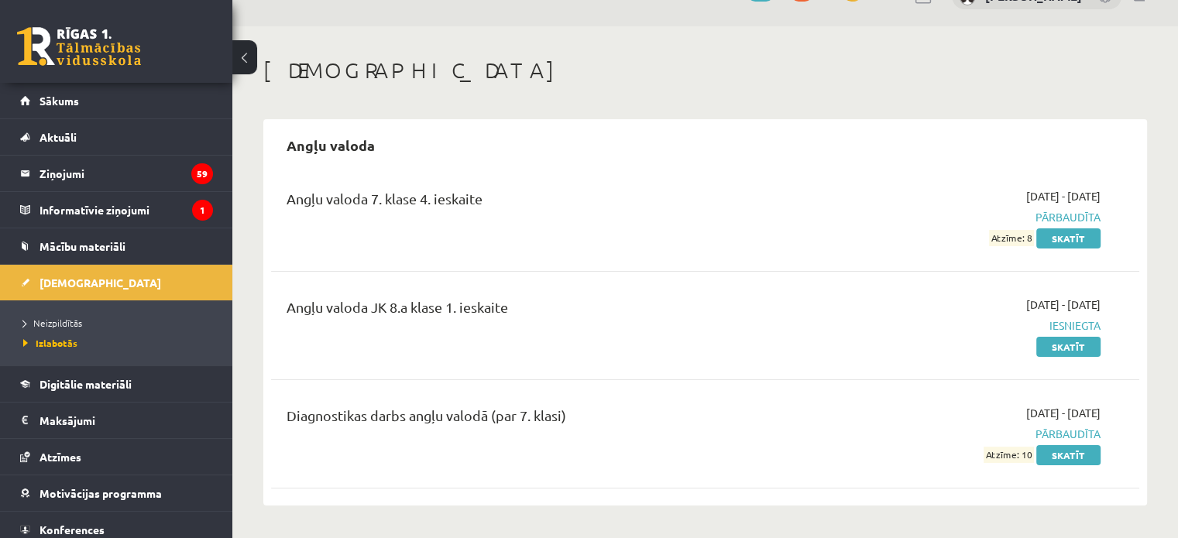
scroll to position [155, 0]
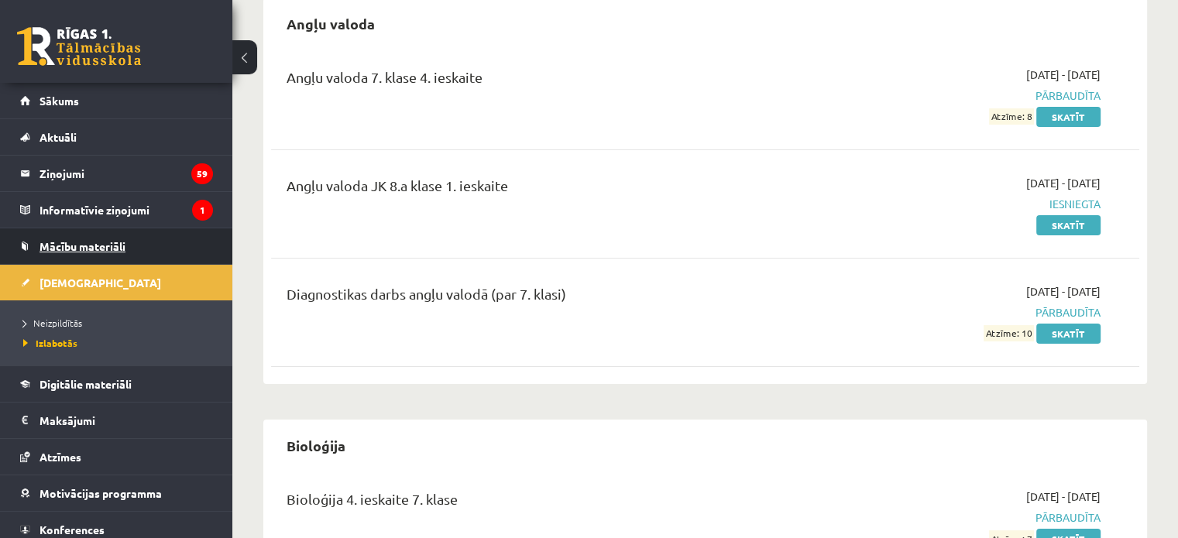
click at [120, 241] on span "Mācību materiāli" at bounding box center [83, 246] width 86 height 14
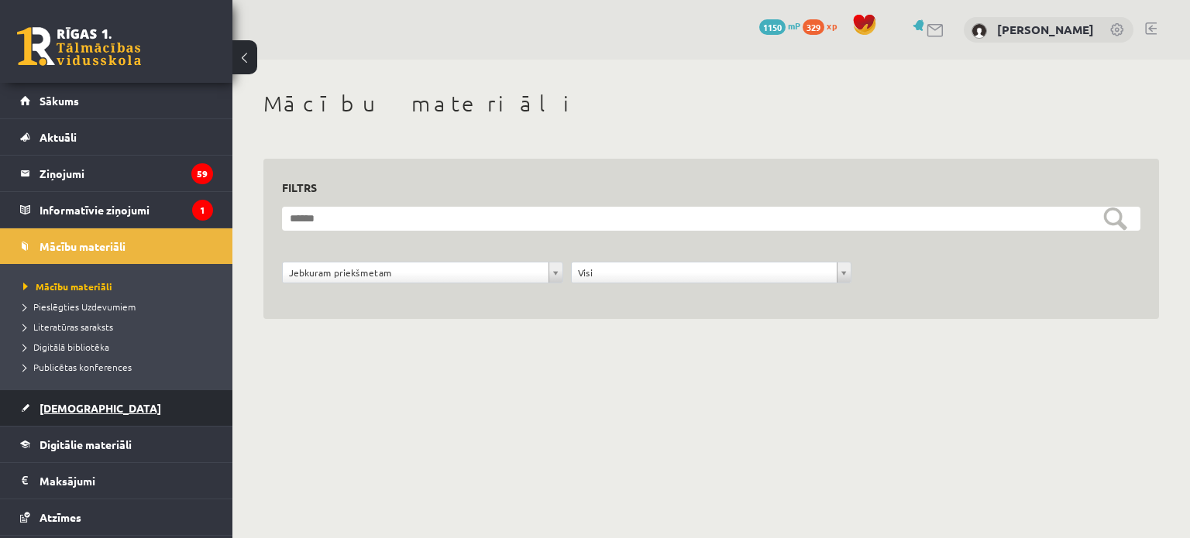
click at [93, 408] on link "[DEMOGRAPHIC_DATA]" at bounding box center [116, 408] width 193 height 36
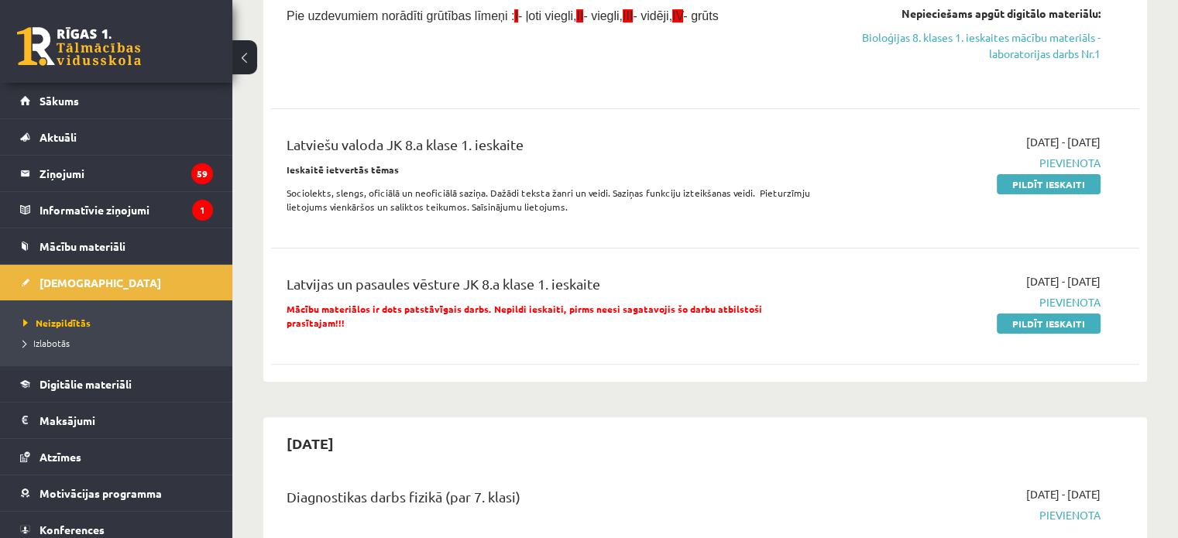
scroll to position [387, 0]
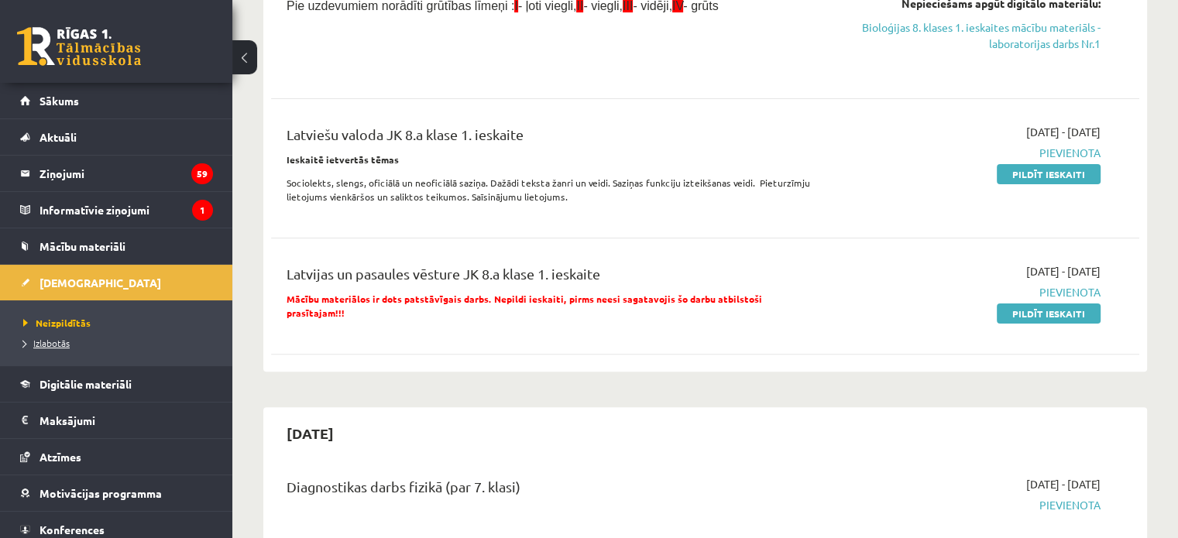
click at [68, 342] on span "Izlabotās" at bounding box center [46, 343] width 46 height 12
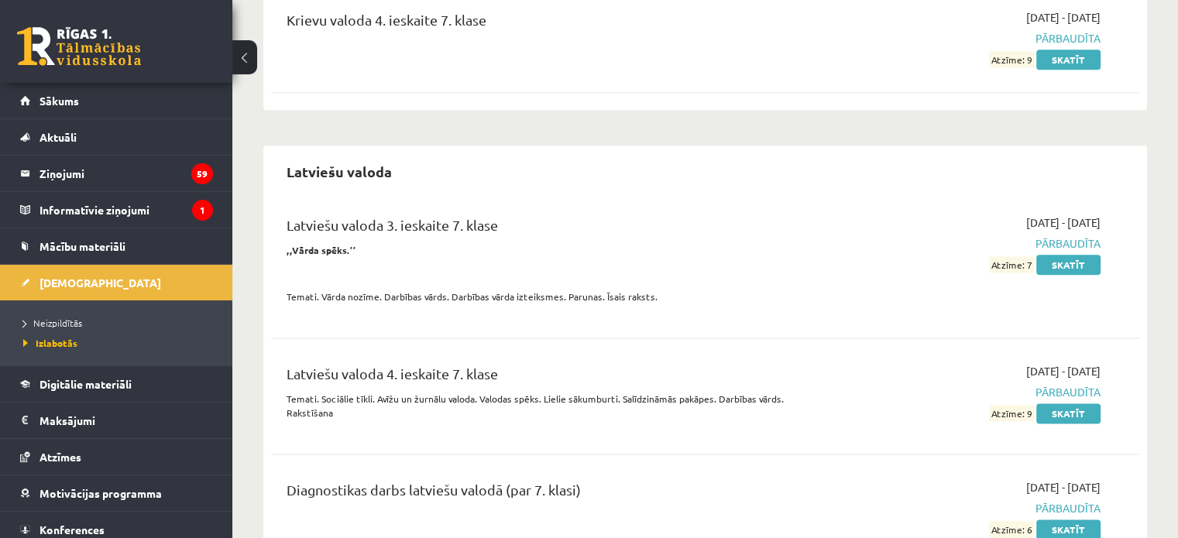
scroll to position [2014, 0]
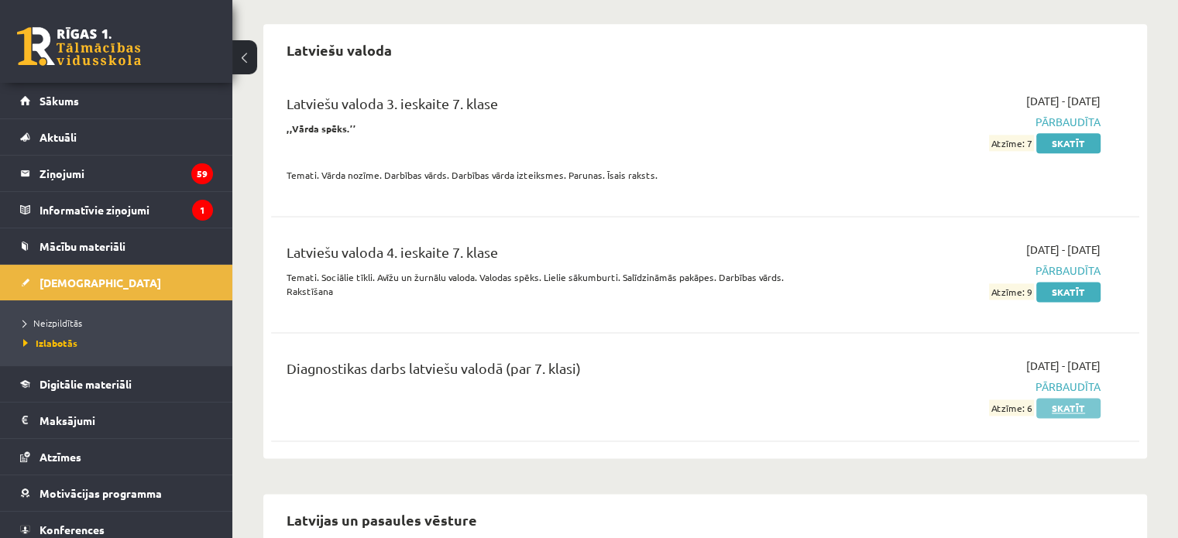
click at [1084, 398] on link "Skatīt" at bounding box center [1069, 408] width 64 height 20
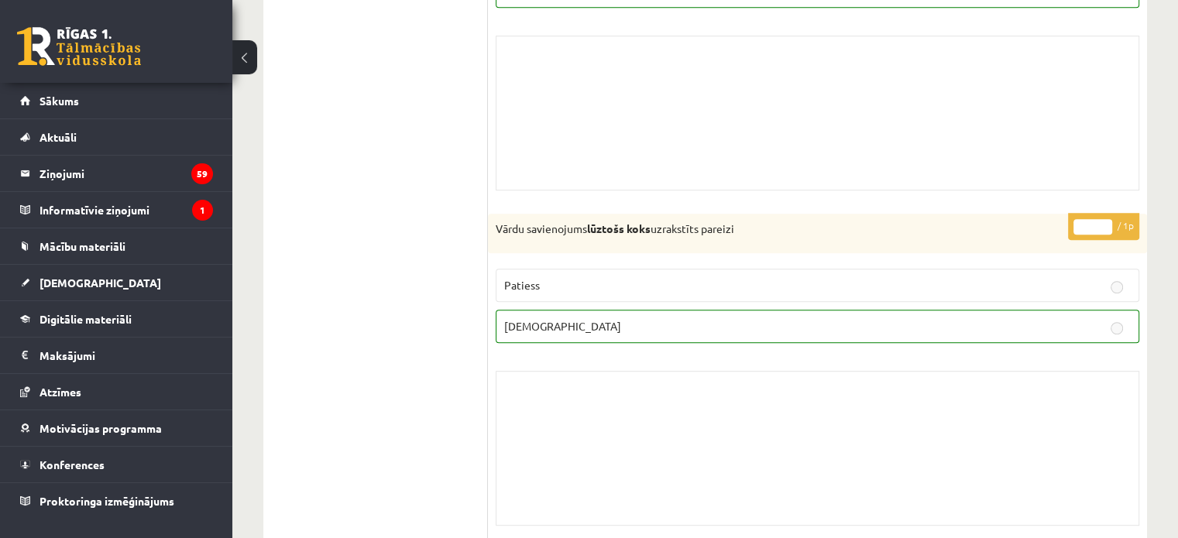
scroll to position [775, 0]
